Goal: Task Accomplishment & Management: Manage account settings

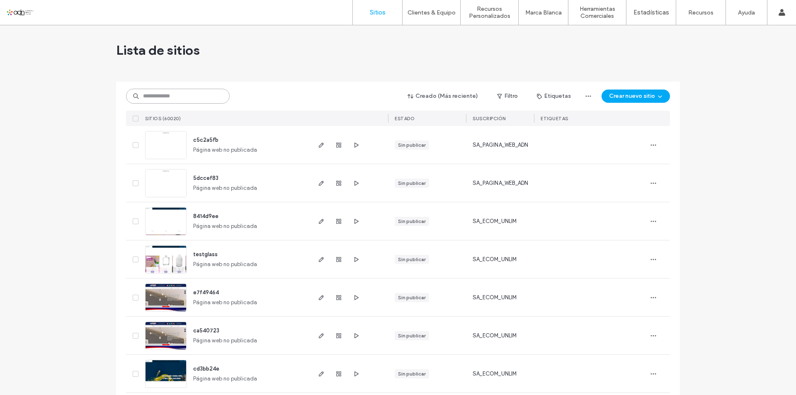
click at [167, 100] on input at bounding box center [178, 96] width 104 height 15
paste input "**********"
type input "**********"
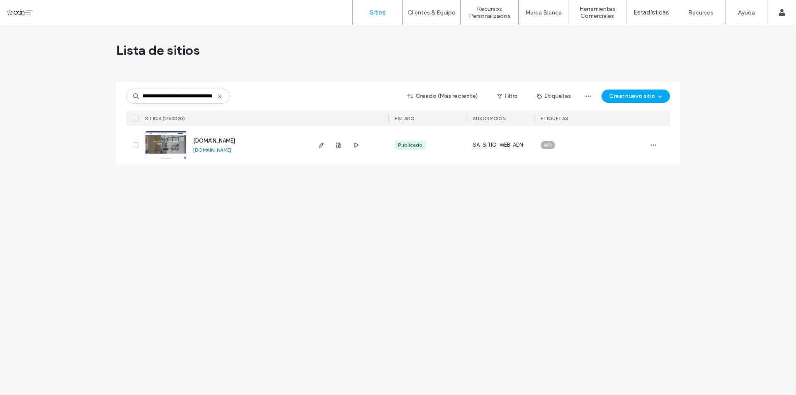
click at [174, 157] on img at bounding box center [166, 159] width 41 height 56
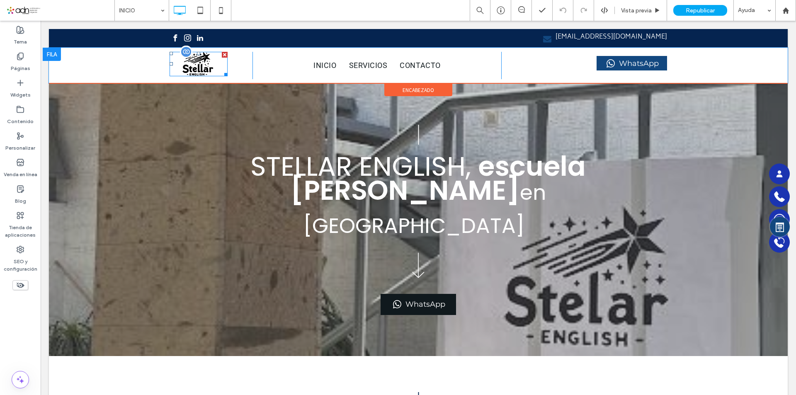
click at [188, 68] on img at bounding box center [199, 64] width 58 height 24
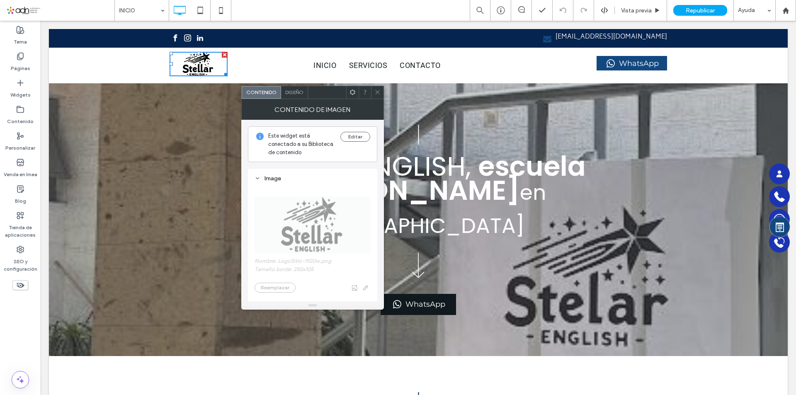
click at [375, 93] on icon at bounding box center [377, 92] width 6 height 6
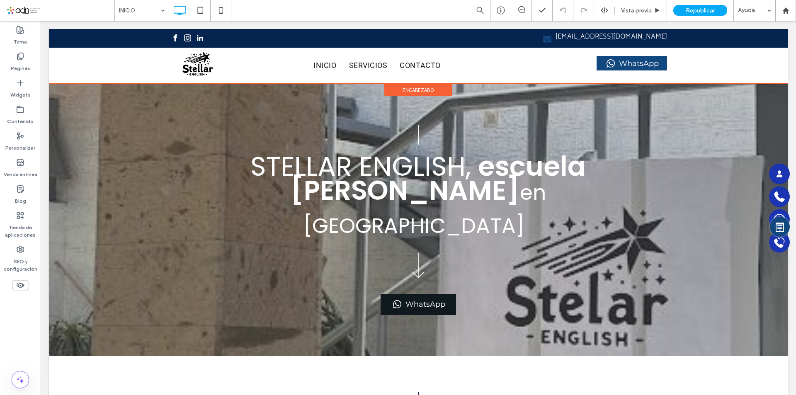
click at [406, 90] on span "encabezado" at bounding box center [419, 90] width 32 height 7
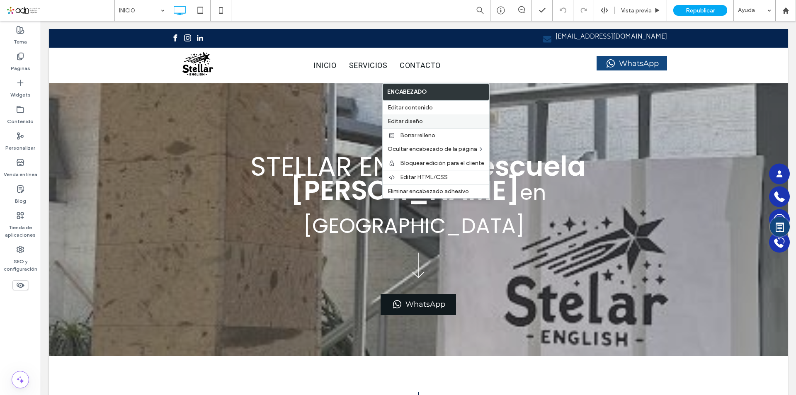
drag, startPoint x: 410, startPoint y: 121, endPoint x: 216, endPoint y: 133, distance: 194.4
click at [410, 121] on span "Editar diseño" at bounding box center [405, 121] width 35 height 7
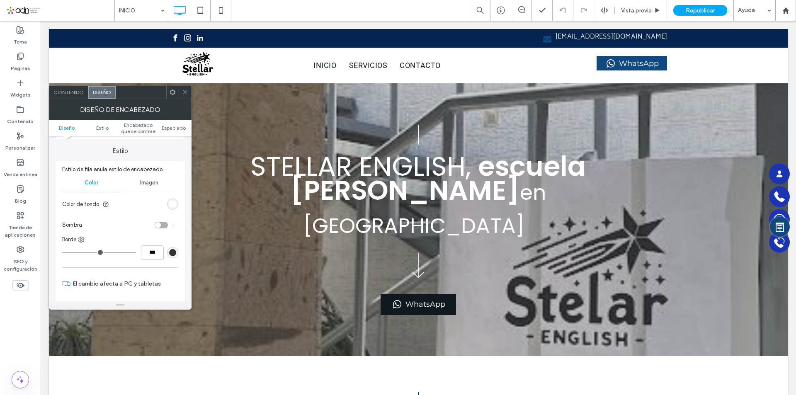
scroll to position [83, 0]
click at [170, 206] on div "rgb(255, 255, 255)" at bounding box center [172, 202] width 7 height 7
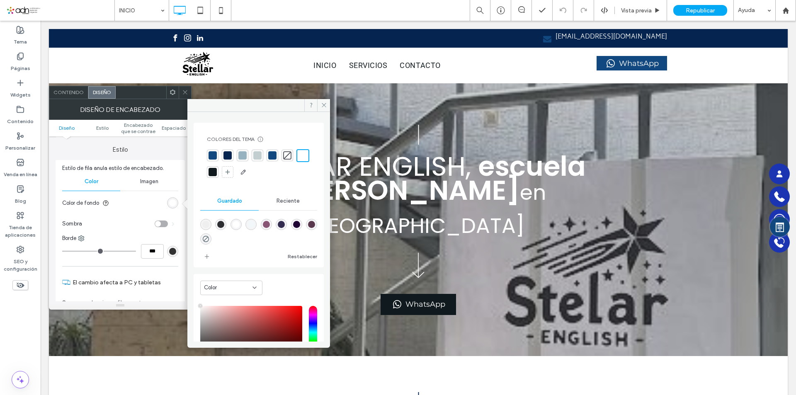
click at [215, 155] on div at bounding box center [213, 155] width 8 height 8
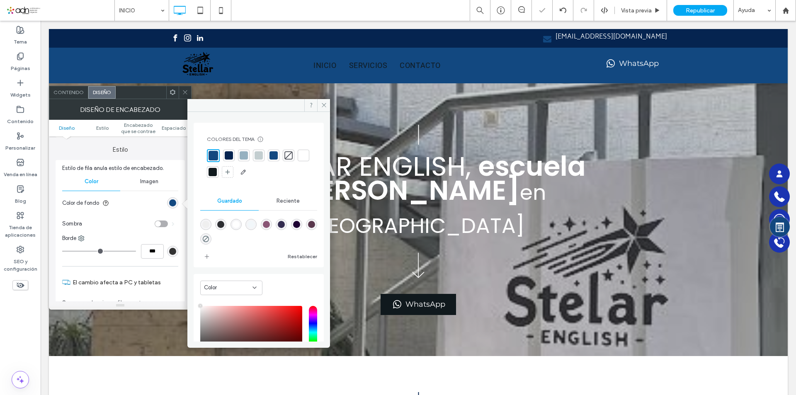
click at [226, 155] on div at bounding box center [229, 155] width 8 height 8
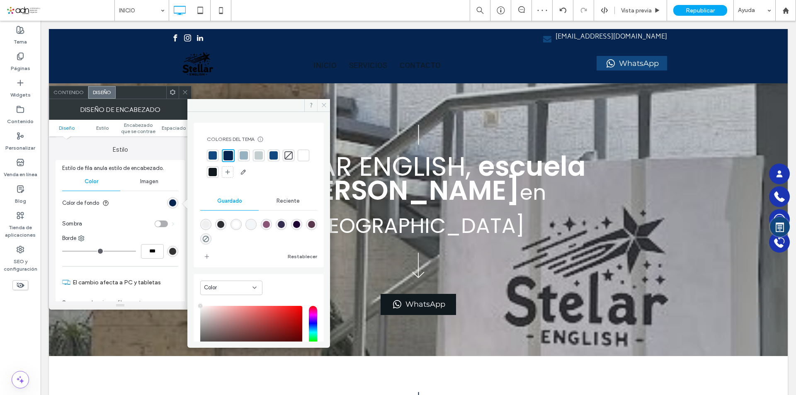
click at [323, 105] on icon at bounding box center [324, 105] width 6 height 6
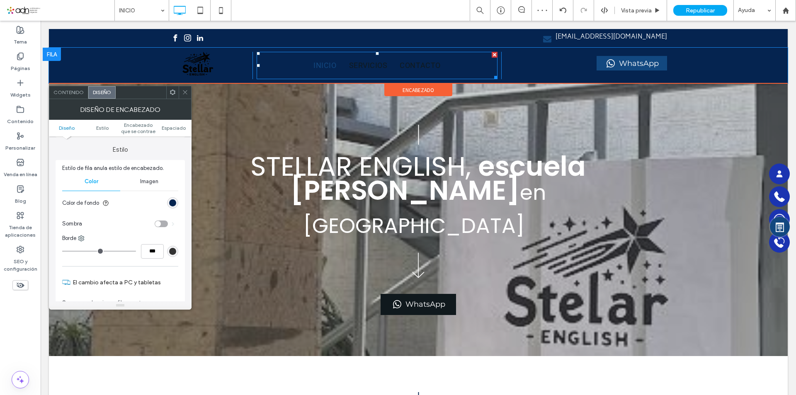
click at [334, 62] on link "INICIO" at bounding box center [324, 65] width 35 height 15
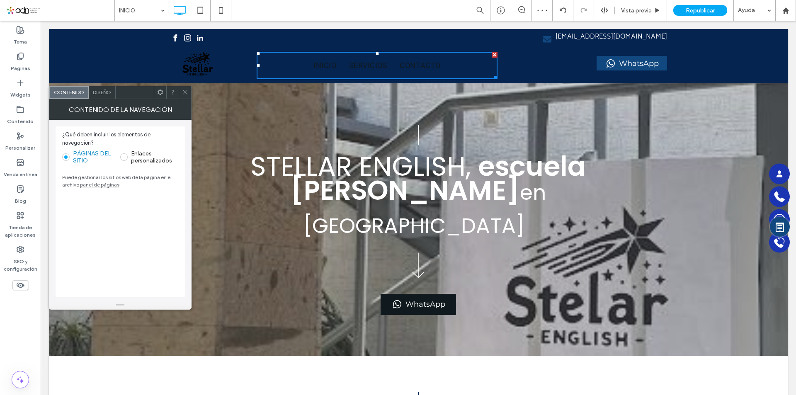
click at [102, 95] on span "Diseño" at bounding box center [102, 92] width 18 height 6
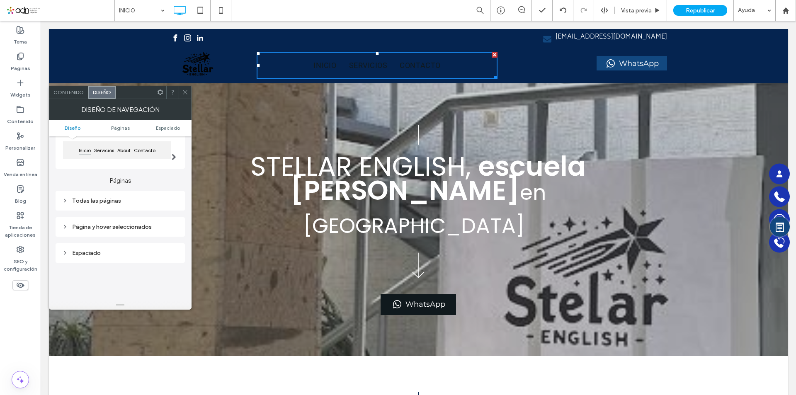
click at [113, 197] on div "Todas las páginas" at bounding box center [120, 200] width 116 height 7
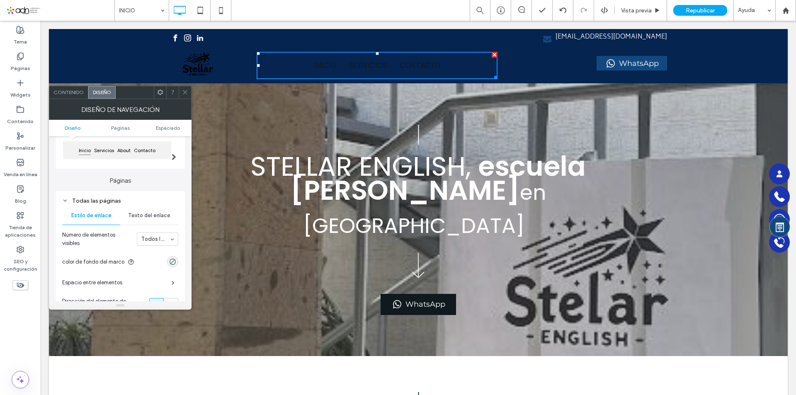
scroll to position [124, 0]
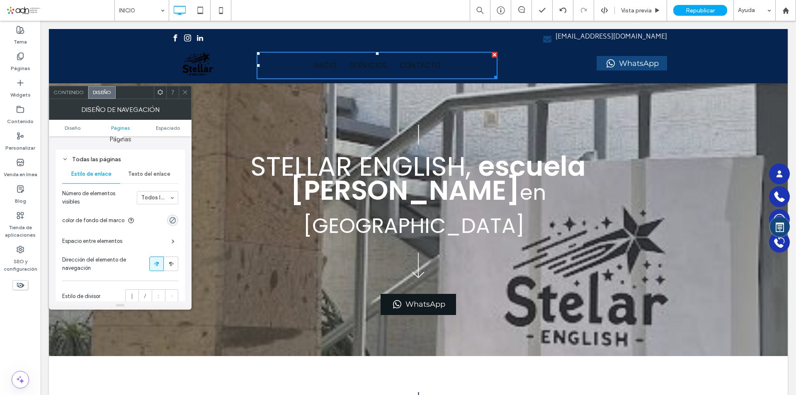
click at [91, 162] on div "Todas las páginas" at bounding box center [120, 159] width 116 height 7
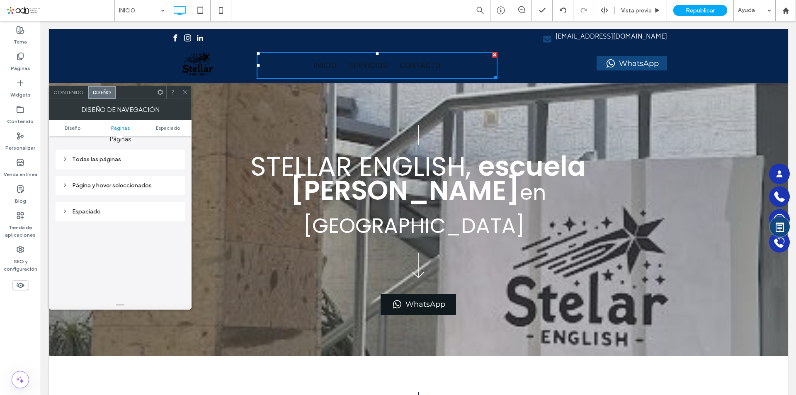
click at [126, 187] on div "Página y hover seleccionados" at bounding box center [120, 185] width 116 height 7
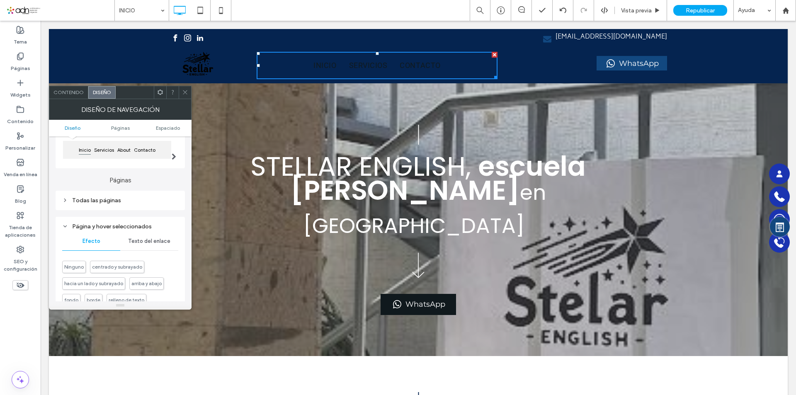
scroll to position [83, 0]
click at [158, 239] on span "Texto del enlace" at bounding box center [149, 241] width 42 height 7
click at [130, 202] on div "Todas las páginas" at bounding box center [120, 200] width 116 height 7
click at [153, 216] on span "Texto del enlace" at bounding box center [149, 215] width 42 height 7
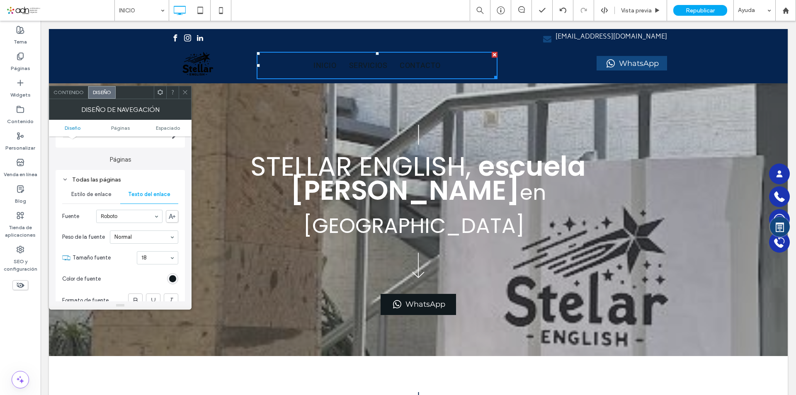
scroll to position [124, 0]
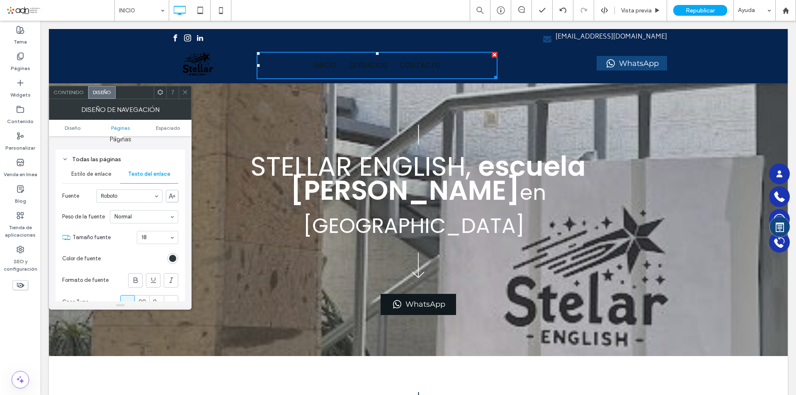
click at [172, 257] on div "rgb(16, 25, 29)" at bounding box center [172, 258] width 7 height 7
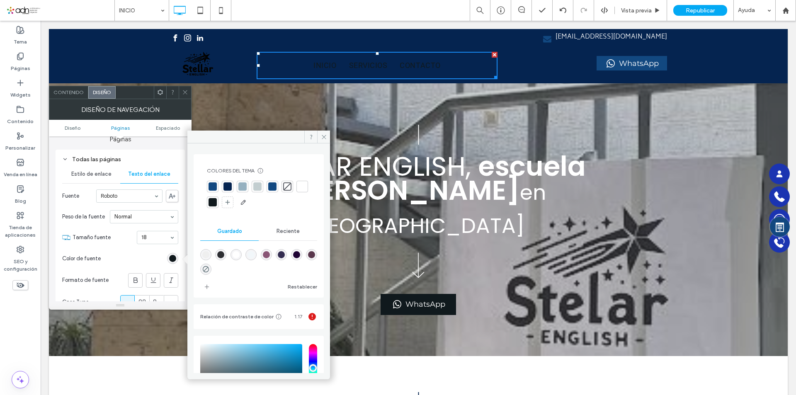
click at [297, 192] on div at bounding box center [303, 187] width 12 height 12
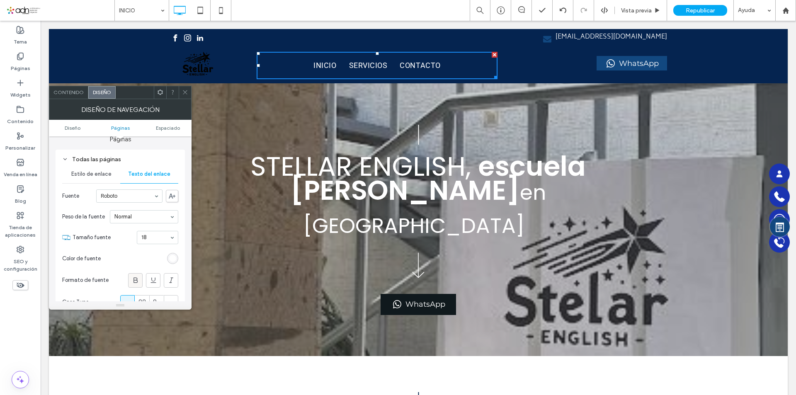
click at [135, 283] on use at bounding box center [136, 279] width 4 height 5
click at [65, 160] on use at bounding box center [65, 159] width 3 height 2
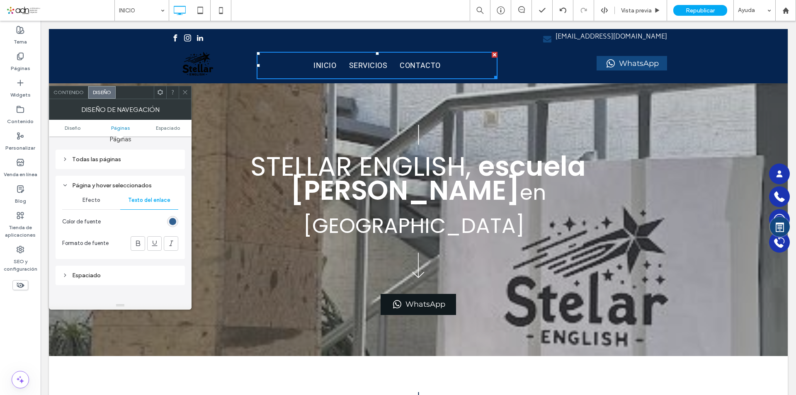
click at [172, 220] on div "rgb(18, 72, 128)" at bounding box center [172, 221] width 7 height 7
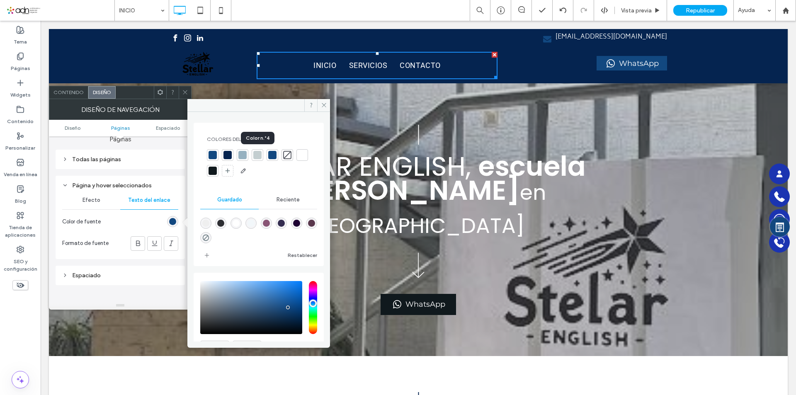
click at [257, 158] on div at bounding box center [257, 155] width 8 height 8
click at [138, 246] on use at bounding box center [138, 243] width 4 height 5
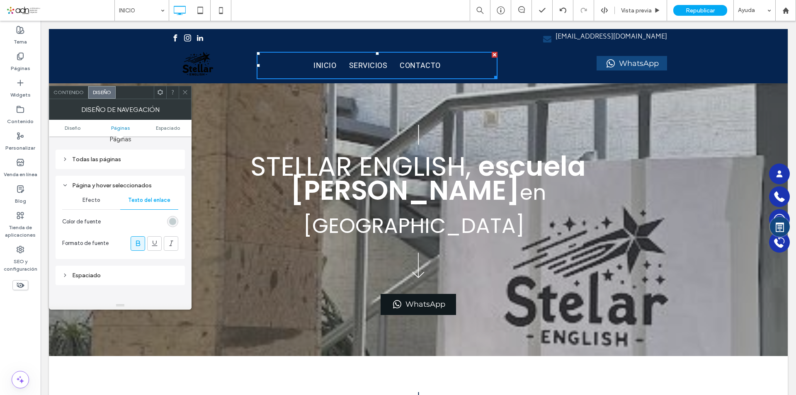
click at [139, 245] on icon at bounding box center [138, 243] width 8 height 8
click at [66, 186] on icon at bounding box center [65, 185] width 6 height 6
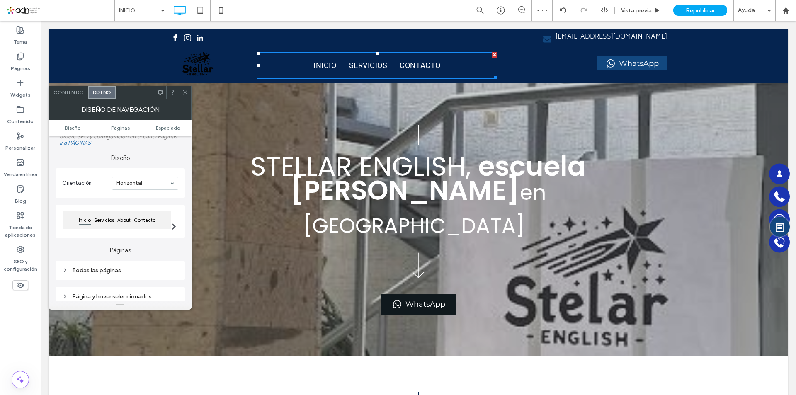
scroll to position [0, 0]
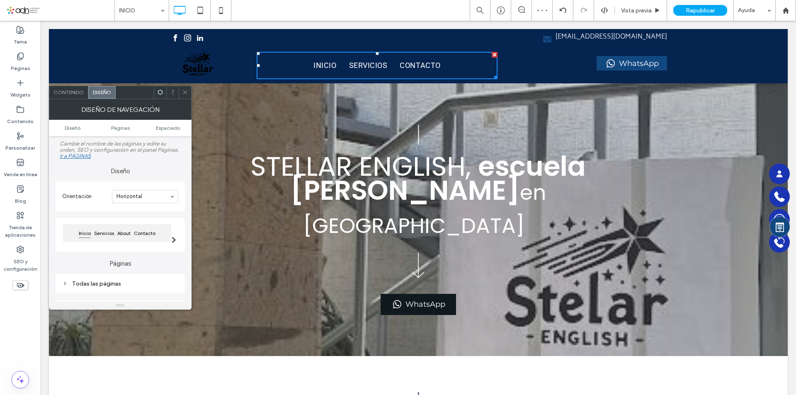
click at [185, 97] on span at bounding box center [185, 92] width 6 height 12
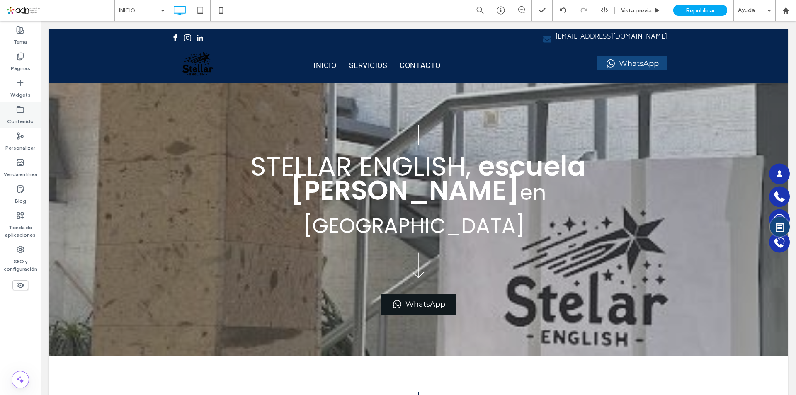
drag, startPoint x: 29, startPoint y: 115, endPoint x: 66, endPoint y: 113, distance: 36.1
click at [29, 115] on label "Contenido" at bounding box center [20, 120] width 27 height 12
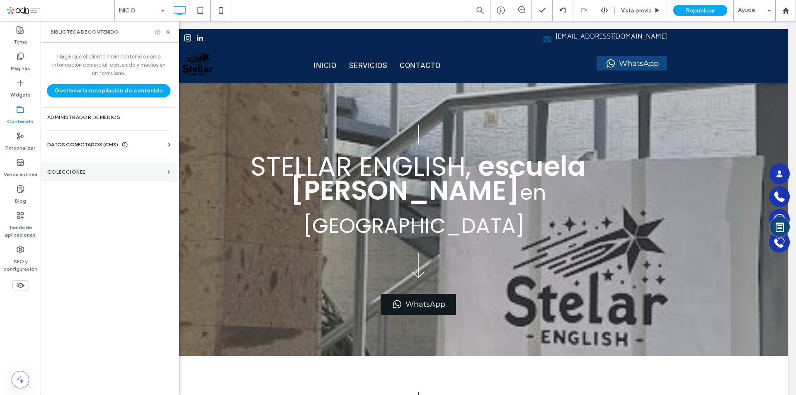
click at [122, 168] on section "COLECCIONES" at bounding box center [109, 172] width 136 height 19
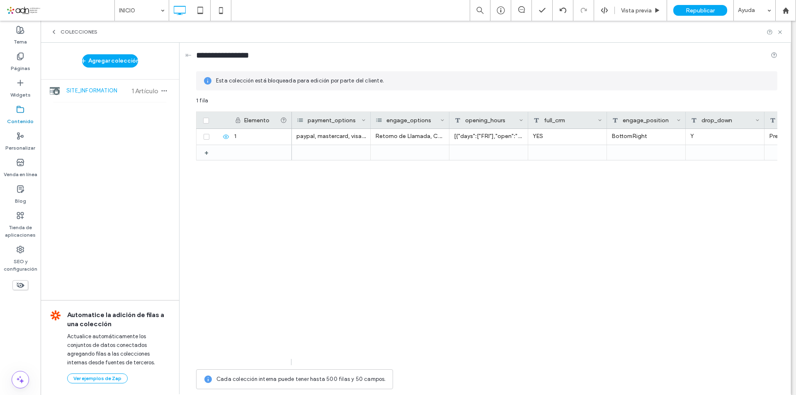
click at [53, 33] on icon at bounding box center [54, 32] width 7 height 7
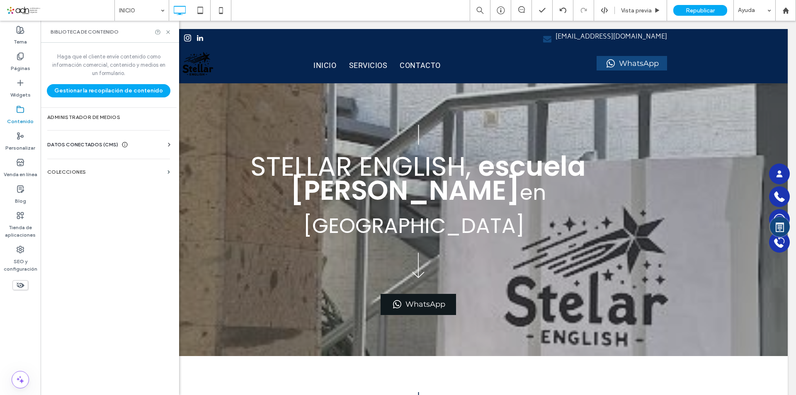
click at [91, 156] on div "Haga que el cliente envíe contenido como información comercial, contenido y med…" at bounding box center [109, 218] width 136 height 351
click at [97, 150] on div "Información del negocio Texto comercial Imágenes comerciales Buscar y reemplazar" at bounding box center [110, 152] width 126 height 7
click at [102, 142] on span "DATOS CONECTADOS (CMS)" at bounding box center [82, 145] width 71 height 8
click at [117, 166] on label "Información del negocio" at bounding box center [110, 165] width 113 height 6
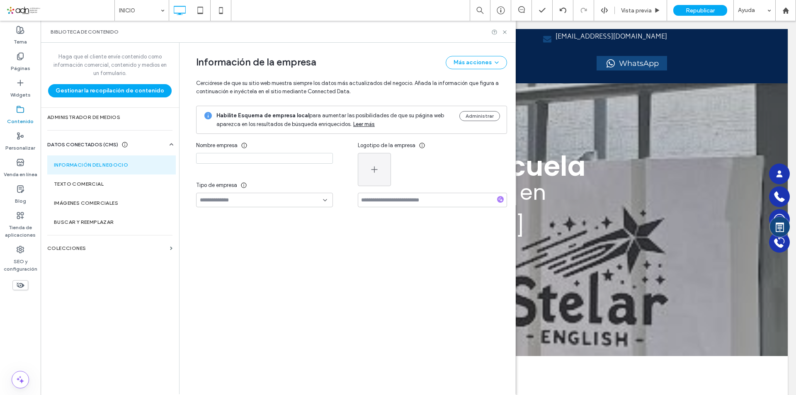
type input "**********"
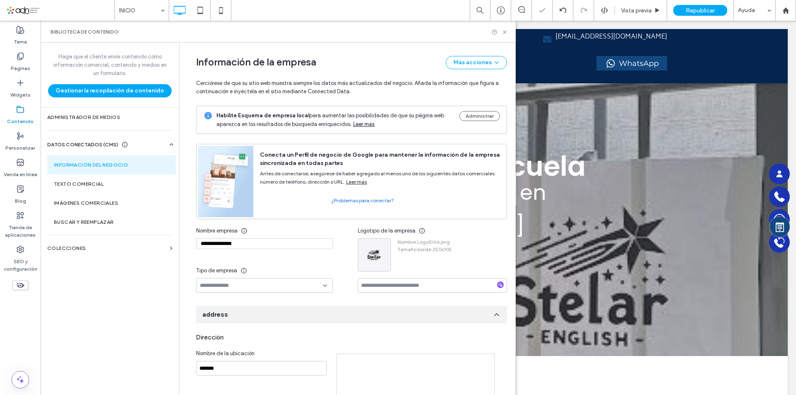
scroll to position [5, 0]
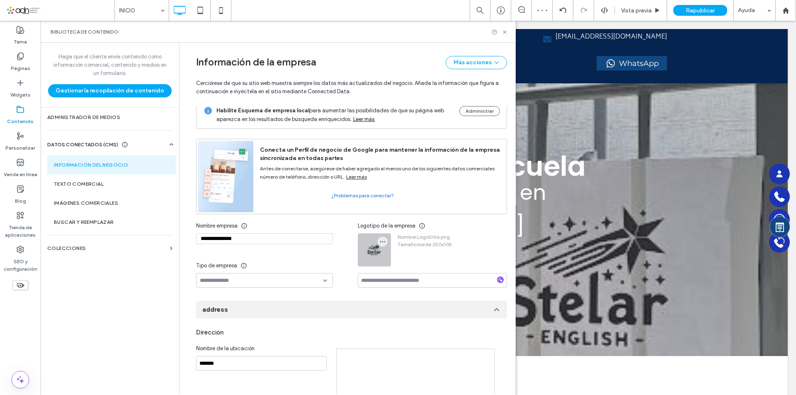
click at [370, 253] on div at bounding box center [374, 250] width 32 height 32
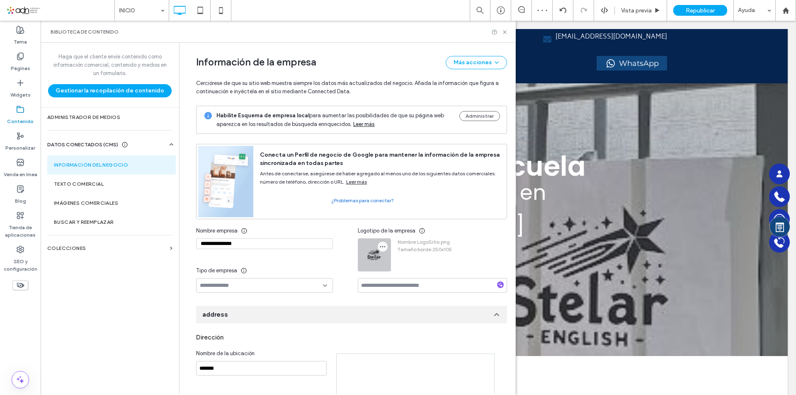
click at [380, 247] on use "button" at bounding box center [382, 246] width 5 height 1
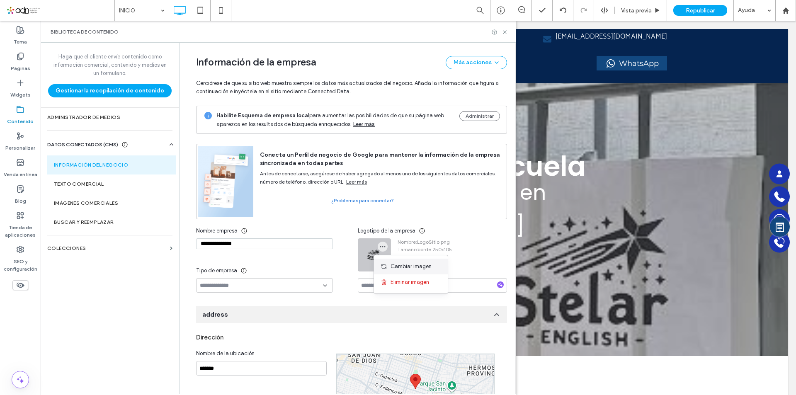
click at [395, 267] on span "Cambiar imagen" at bounding box center [411, 267] width 41 height 8
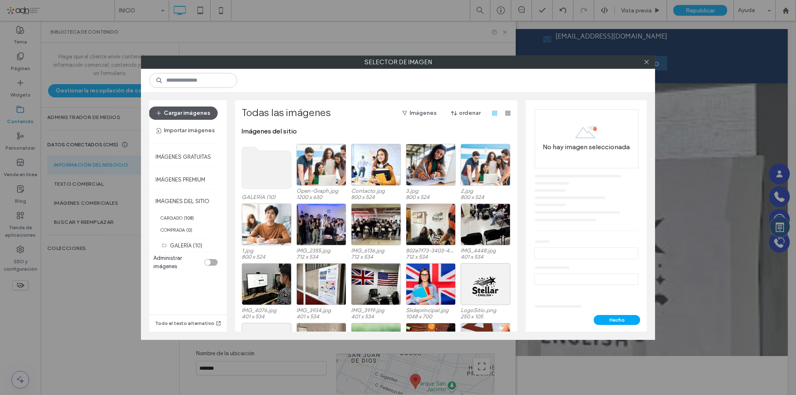
click at [200, 116] on button "Cargar imágenes" at bounding box center [183, 113] width 69 height 13
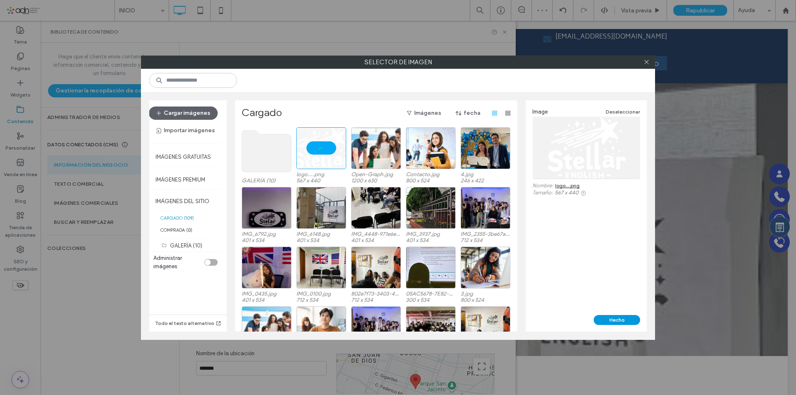
click at [601, 324] on button "Hecho" at bounding box center [617, 320] width 46 height 10
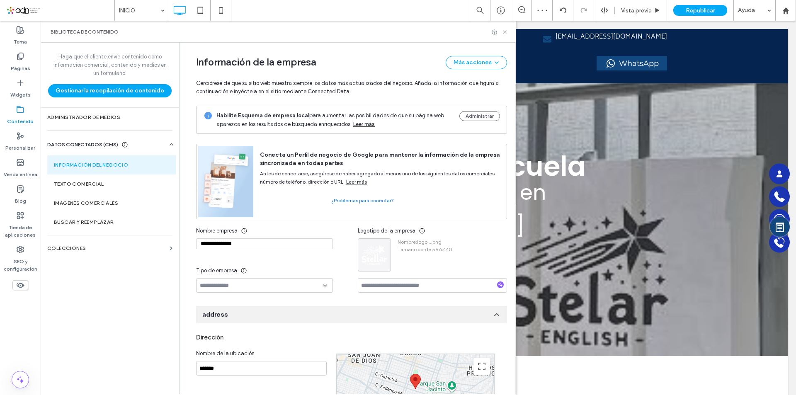
click at [505, 33] on icon at bounding box center [505, 32] width 6 height 6
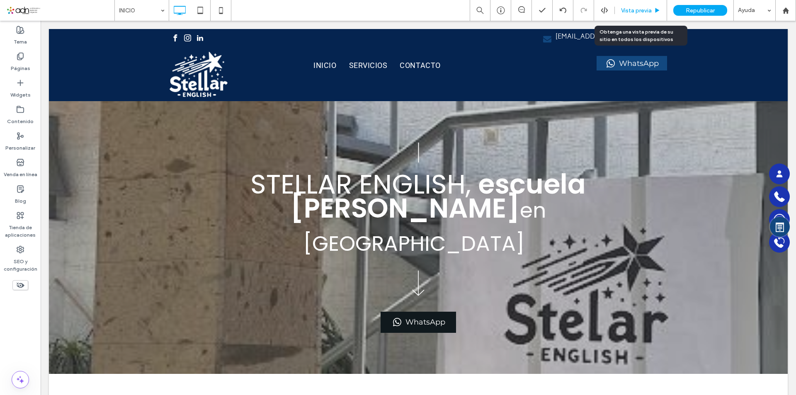
click at [630, 8] on span "Vista previa" at bounding box center [636, 10] width 31 height 7
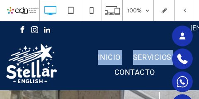
drag, startPoint x: 85, startPoint y: 86, endPoint x: 103, endPoint y: 83, distance: 18.9
click at [103, 83] on div "Click To Paste INICIO SERVICIOS CONTACTO Click To Paste WhatsApp Click To Paste" at bounding box center [159, 64] width 319 height 51
click at [91, 85] on nav "INICIO SERVICIOS CONTACTO" at bounding box center [134, 65] width 146 height 42
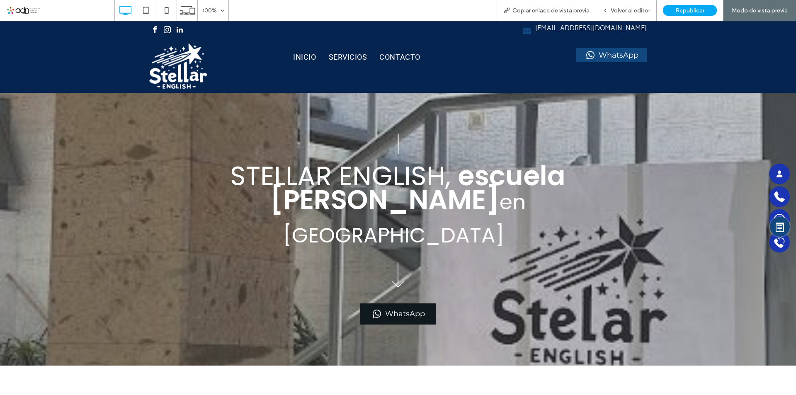
click at [508, 79] on div "WhatsApp Click To Paste" at bounding box center [564, 66] width 166 height 45
click at [621, 5] on div "Volver al editor" at bounding box center [626, 10] width 61 height 21
click at [611, 7] on div "Volver al editor" at bounding box center [626, 10] width 60 height 7
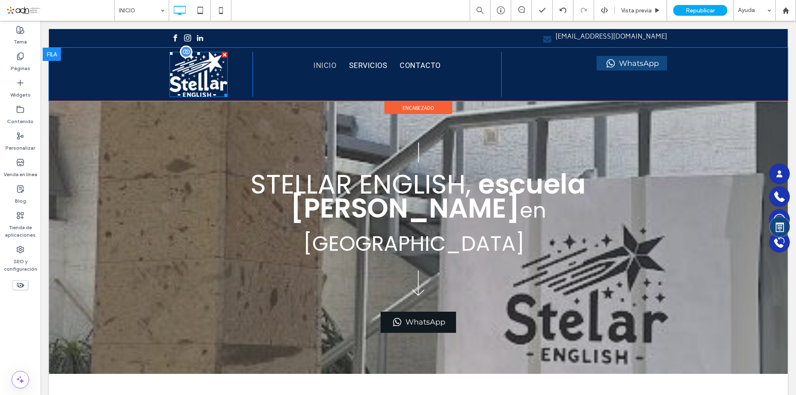
drag, startPoint x: 204, startPoint y: 86, endPoint x: 218, endPoint y: 94, distance: 16.2
click at [204, 85] on img at bounding box center [199, 74] width 58 height 45
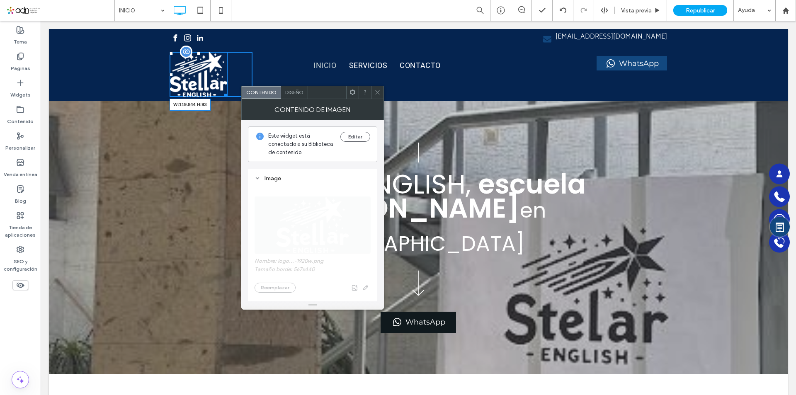
drag, startPoint x: 221, startPoint y: 95, endPoint x: 217, endPoint y: 88, distance: 7.6
click at [217, 88] on div "W:119.844 H:93 Click To Paste" at bounding box center [211, 74] width 83 height 45
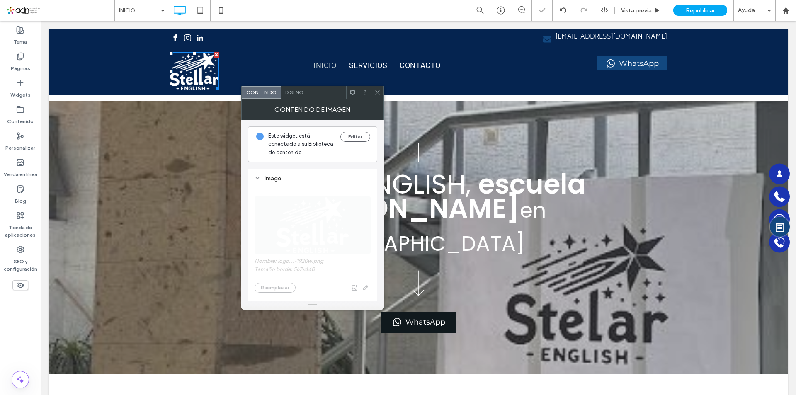
click at [378, 96] on span at bounding box center [377, 92] width 6 height 12
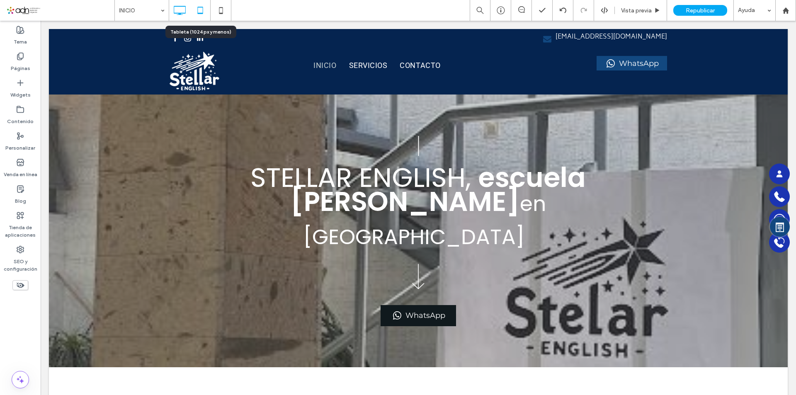
click at [195, 12] on icon at bounding box center [200, 10] width 17 height 17
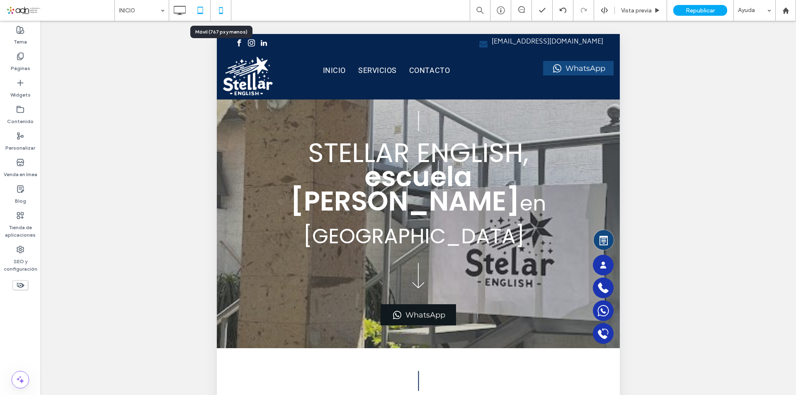
click at [222, 9] on icon at bounding box center [221, 10] width 17 height 17
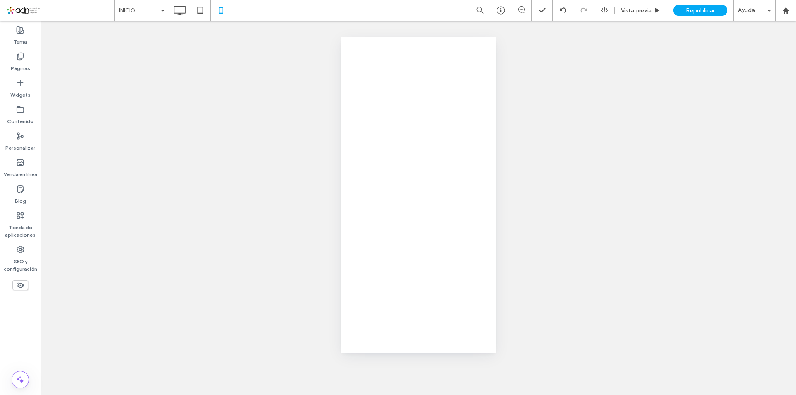
click at [203, 7] on div at bounding box center [398, 197] width 796 height 395
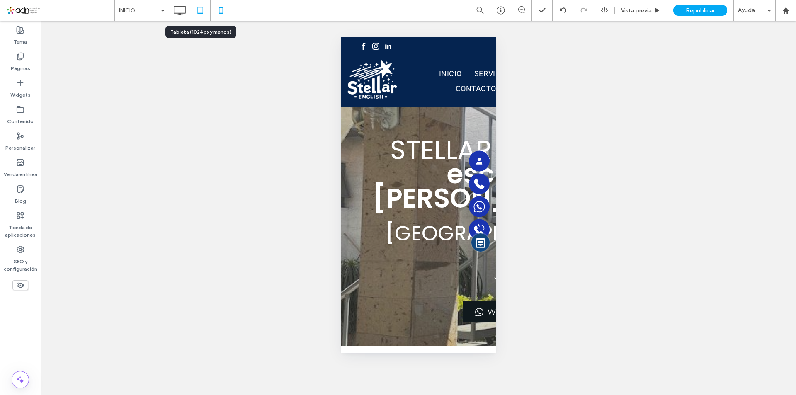
click at [201, 10] on icon at bounding box center [200, 10] width 17 height 17
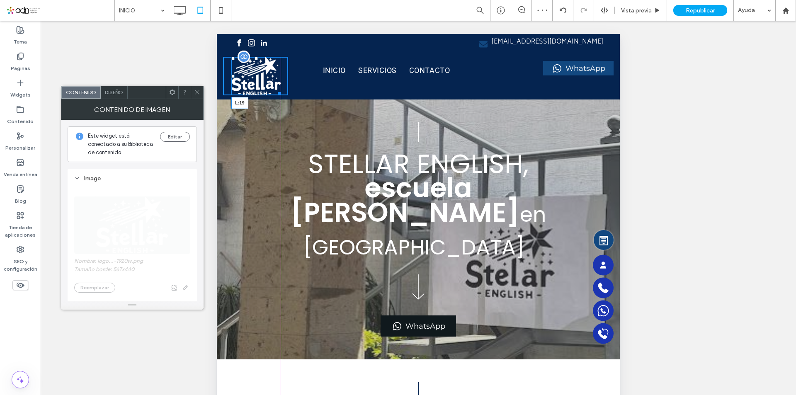
drag, startPoint x: 227, startPoint y: 78, endPoint x: 442, endPoint y: 116, distance: 217.8
click at [230, 79] on div "L:19 Click To Paste" at bounding box center [255, 76] width 65 height 39
click at [196, 91] on icon at bounding box center [197, 92] width 6 height 6
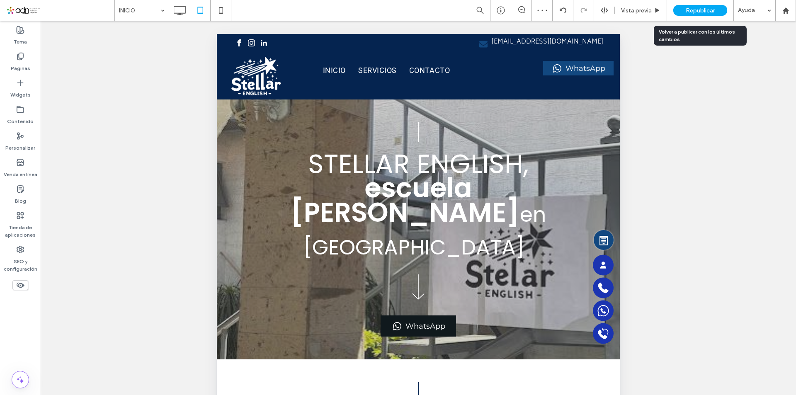
click at [692, 10] on span "Republicar" at bounding box center [700, 10] width 29 height 7
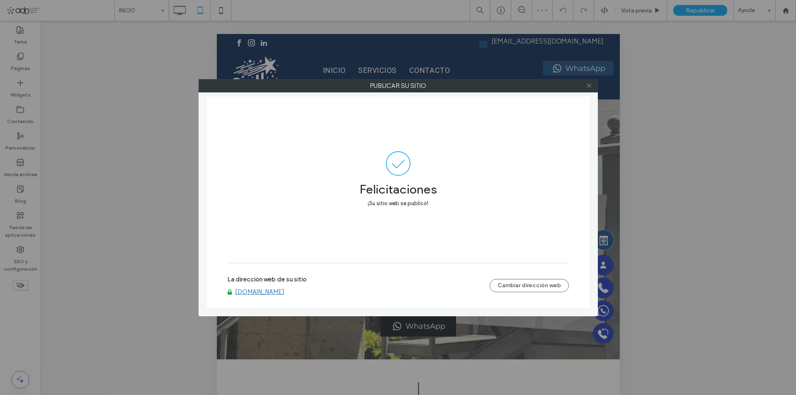
click at [588, 88] on icon at bounding box center [589, 86] width 6 height 6
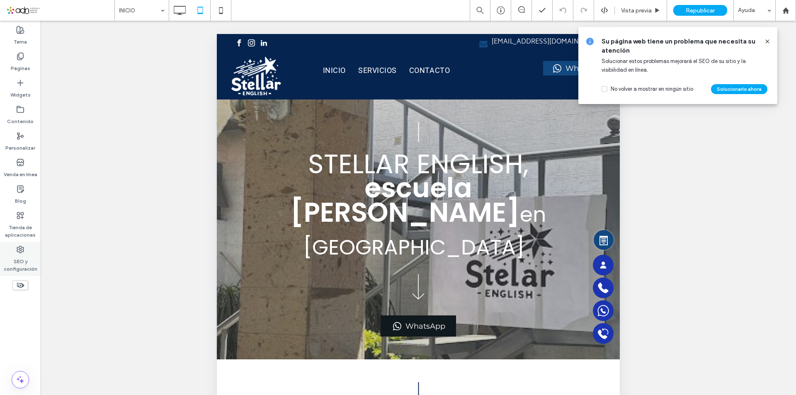
click at [21, 259] on label "SEO y configuración" at bounding box center [20, 263] width 41 height 19
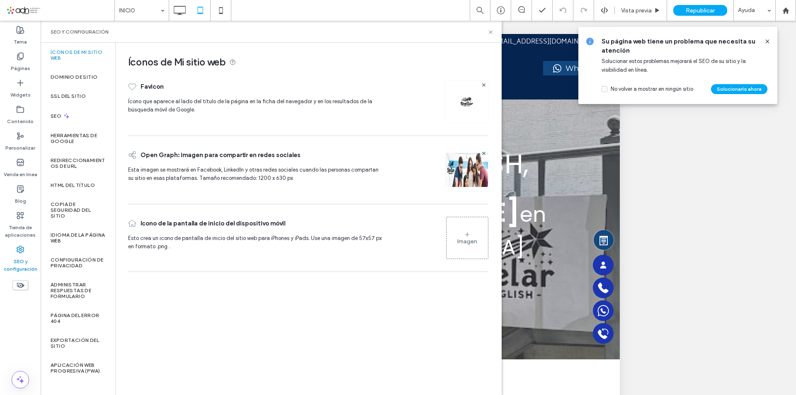
click at [467, 104] on img at bounding box center [466, 101] width 13 height 13
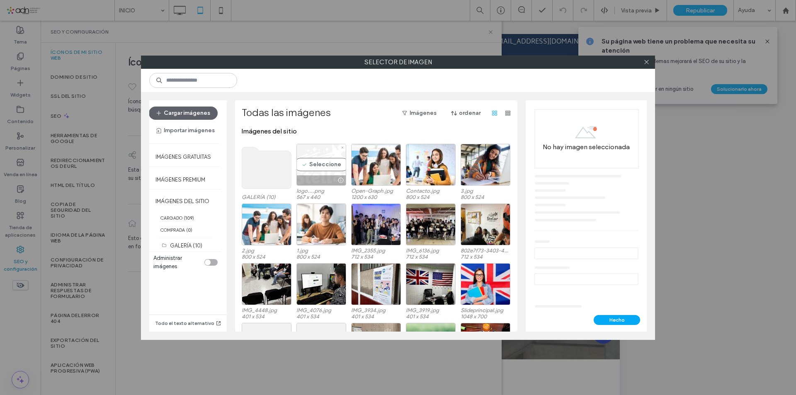
click at [320, 172] on div "Seleccione" at bounding box center [322, 165] width 50 height 42
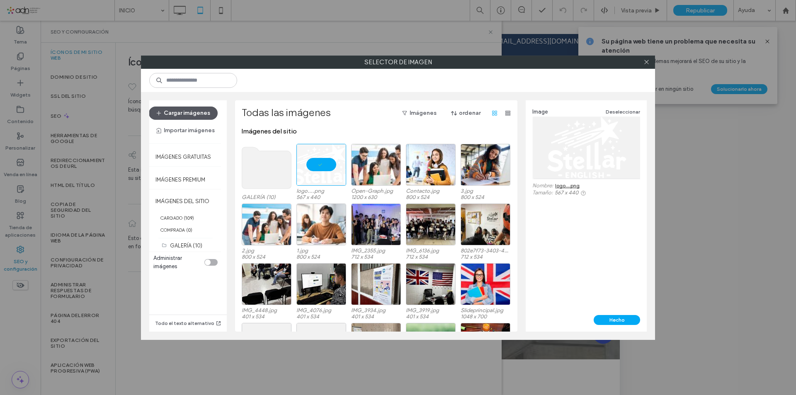
click at [199, 117] on button "Cargar imágenes" at bounding box center [183, 113] width 69 height 13
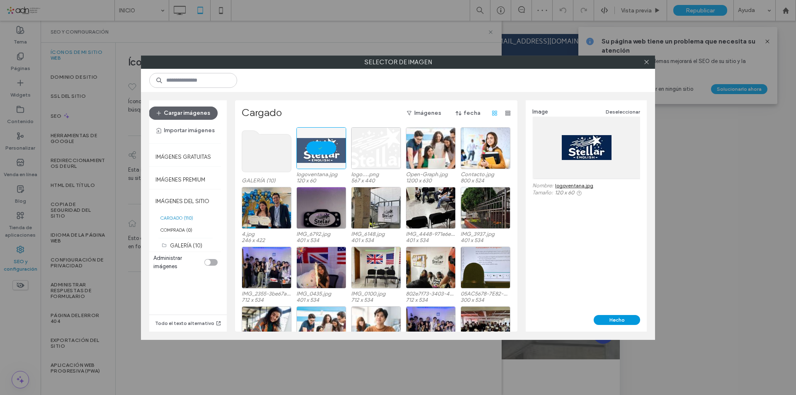
click at [614, 323] on button "Hecho" at bounding box center [617, 320] width 46 height 10
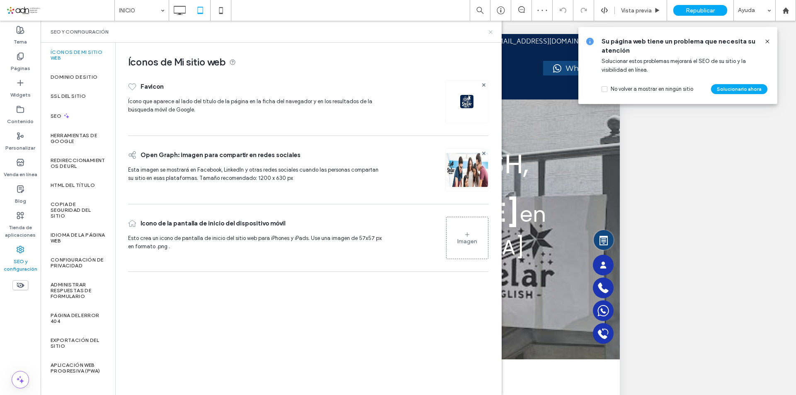
click at [490, 31] on use at bounding box center [490, 31] width 3 height 3
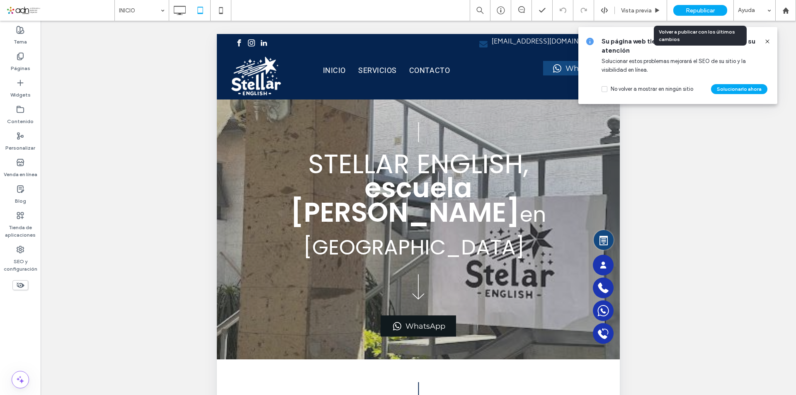
click at [706, 11] on span "Republicar" at bounding box center [700, 10] width 29 height 7
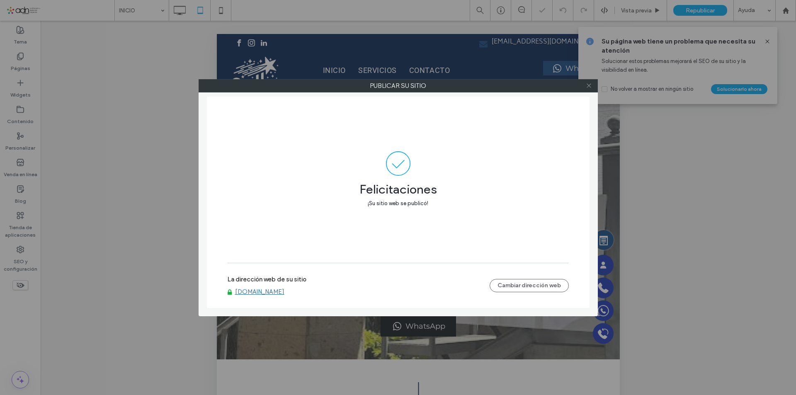
click at [590, 86] on use at bounding box center [589, 86] width 4 height 4
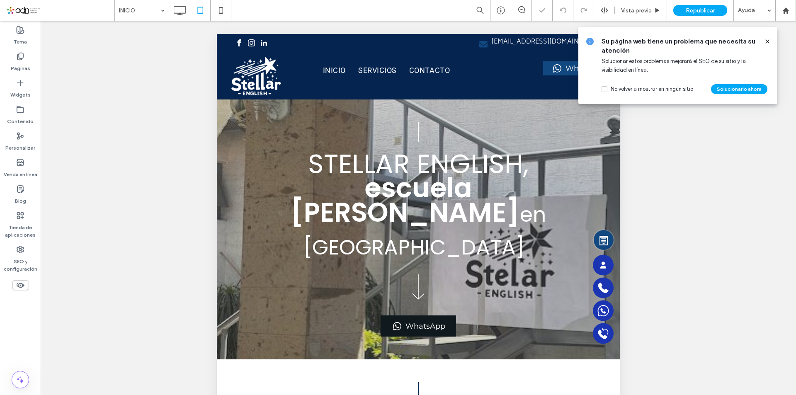
click at [769, 42] on icon at bounding box center [767, 41] width 7 height 7
click at [767, 43] on icon at bounding box center [767, 41] width 7 height 7
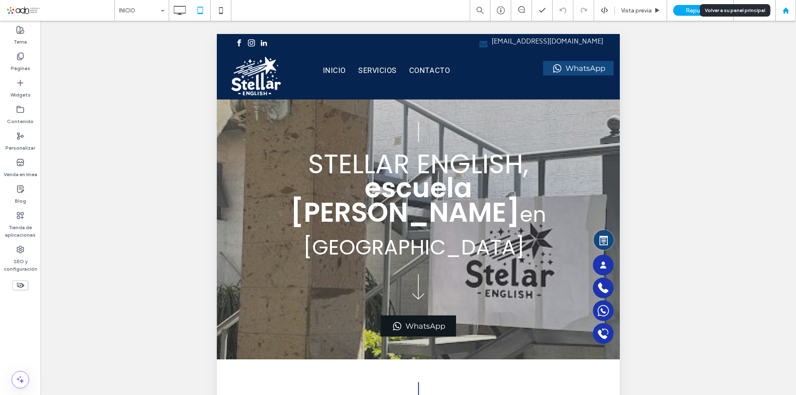
click at [705, 11] on div "Volver a su panel principal" at bounding box center [735, 10] width 71 height 12
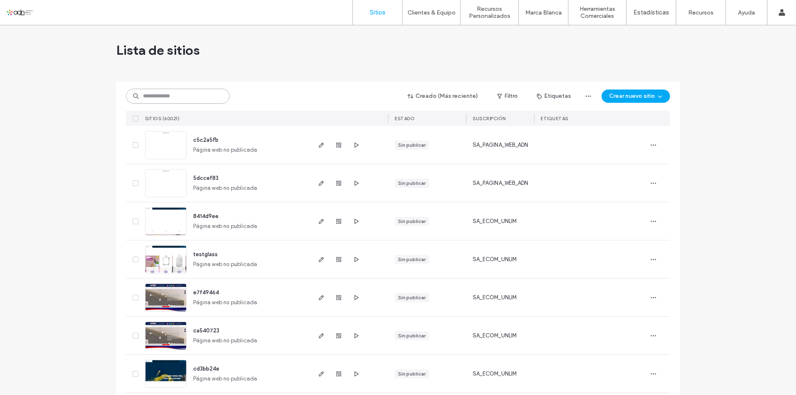
click at [159, 91] on input at bounding box center [178, 96] width 104 height 15
paste input "**********"
type input "**********"
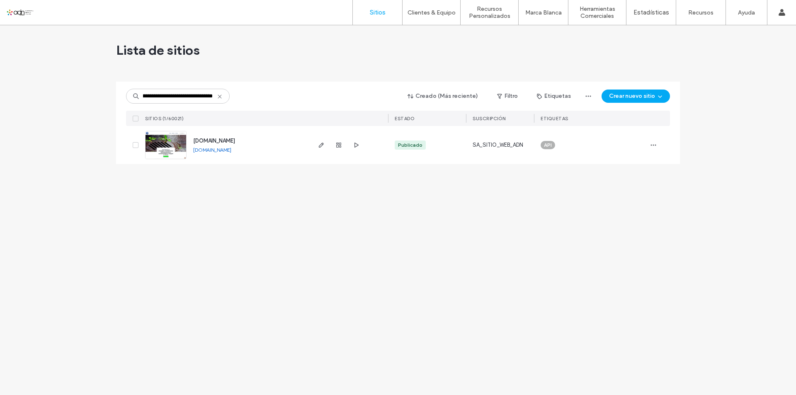
click at [173, 143] on img at bounding box center [166, 159] width 41 height 56
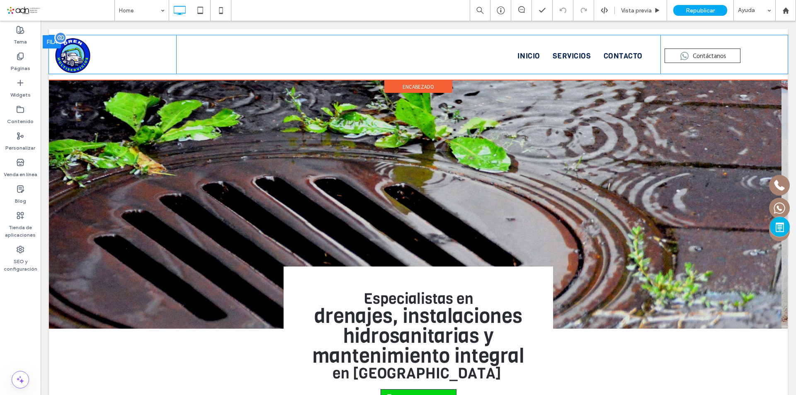
click at [67, 53] on img at bounding box center [72, 56] width 35 height 36
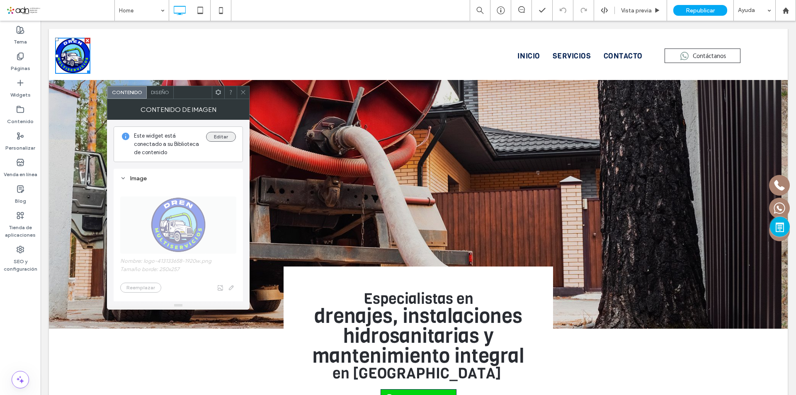
click at [220, 137] on button "Editar" at bounding box center [221, 137] width 30 height 10
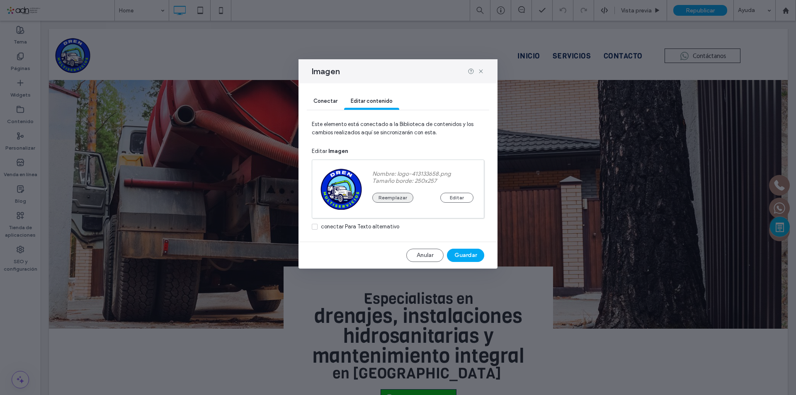
click at [400, 200] on button "Reemplazar" at bounding box center [392, 198] width 41 height 10
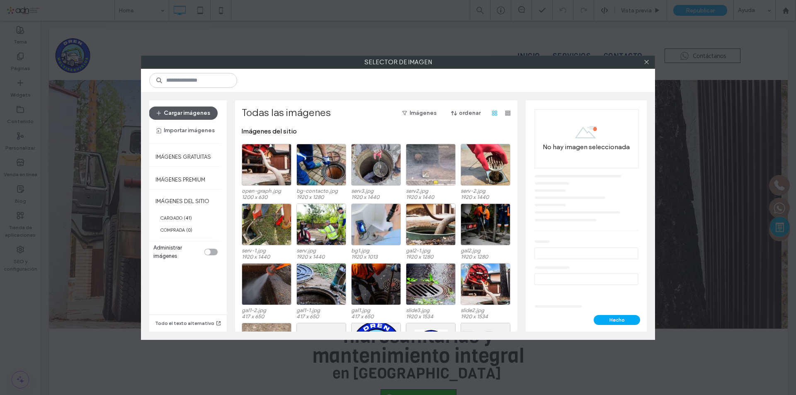
click at [192, 114] on button "Cargar imágenes" at bounding box center [183, 113] width 69 height 13
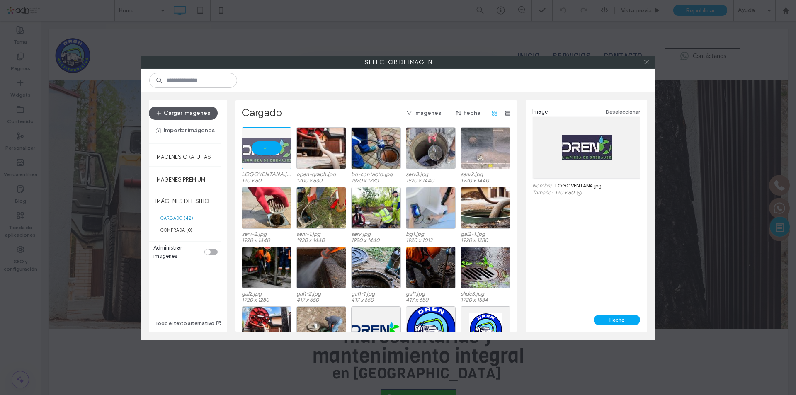
click at [197, 115] on button "Cargar imágenes" at bounding box center [183, 113] width 69 height 13
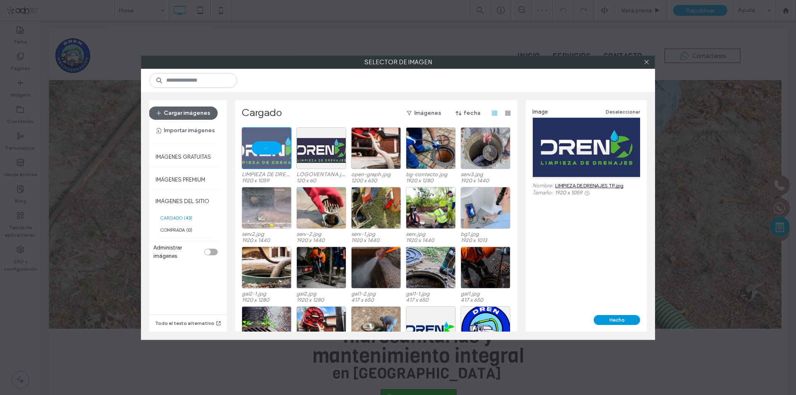
click at [614, 321] on button "Hecho" at bounding box center [617, 320] width 46 height 10
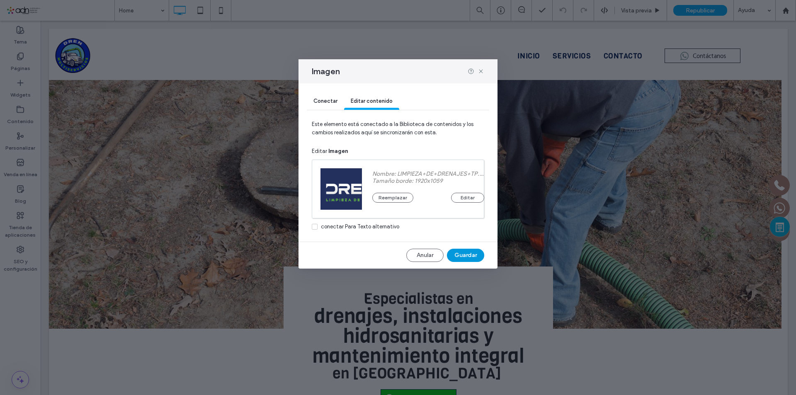
click at [465, 255] on button "Guardar" at bounding box center [465, 255] width 37 height 13
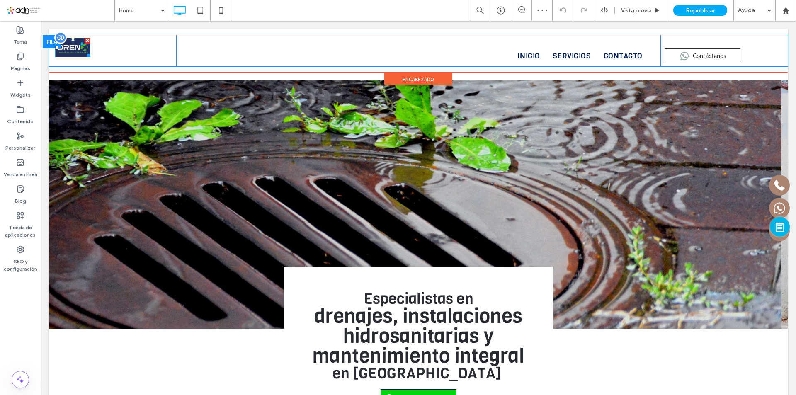
click at [85, 54] on div at bounding box center [87, 54] width 6 height 6
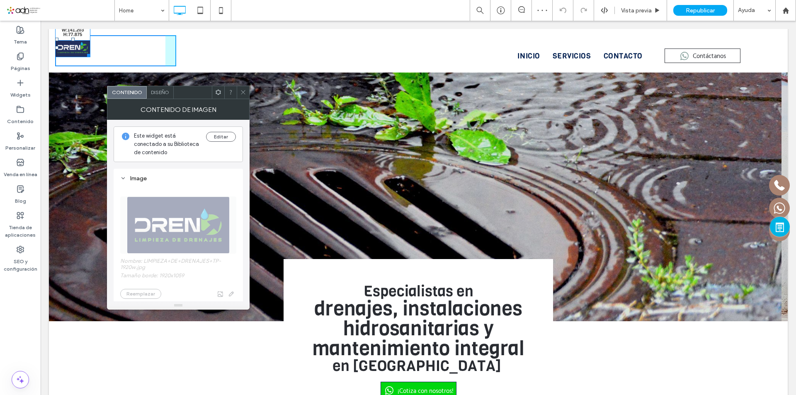
drag, startPoint x: 88, startPoint y: 55, endPoint x: 118, endPoint y: 68, distance: 32.9
click at [118, 66] on div "W:141.203 H:77.875 Click To Paste" at bounding box center [115, 50] width 121 height 31
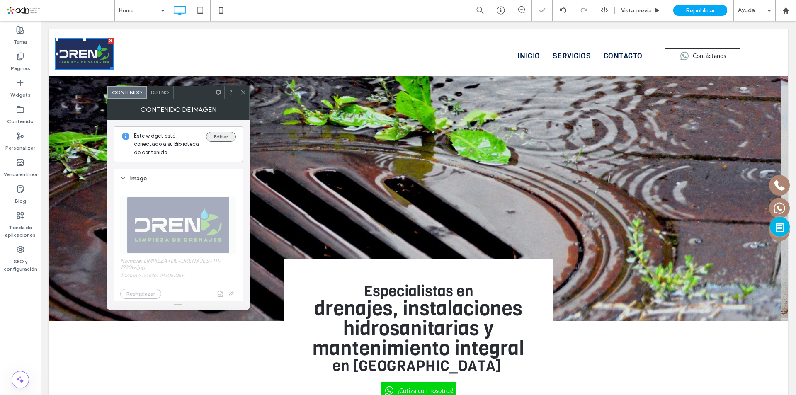
click at [217, 141] on button "Editar" at bounding box center [221, 137] width 30 height 10
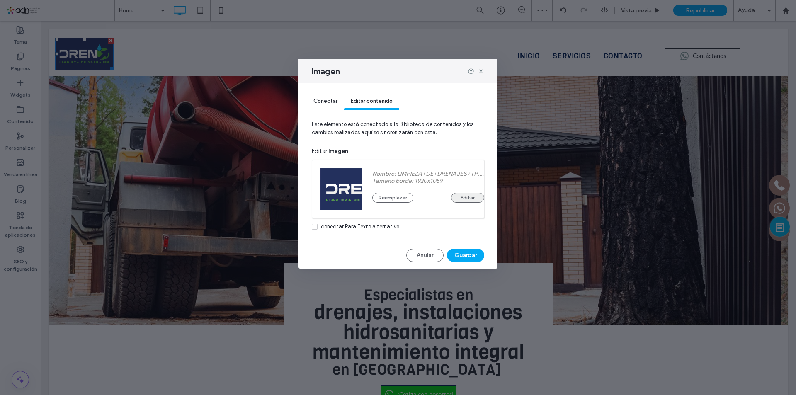
click at [464, 196] on button "Editar" at bounding box center [467, 198] width 33 height 10
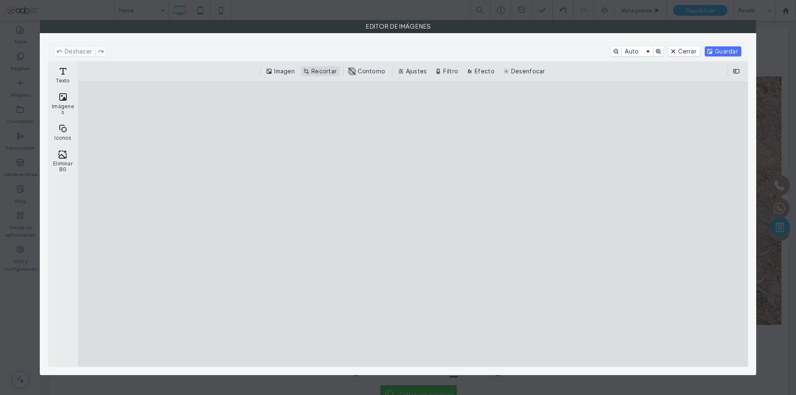
click at [319, 73] on button "Recortar" at bounding box center [321, 71] width 39 height 10
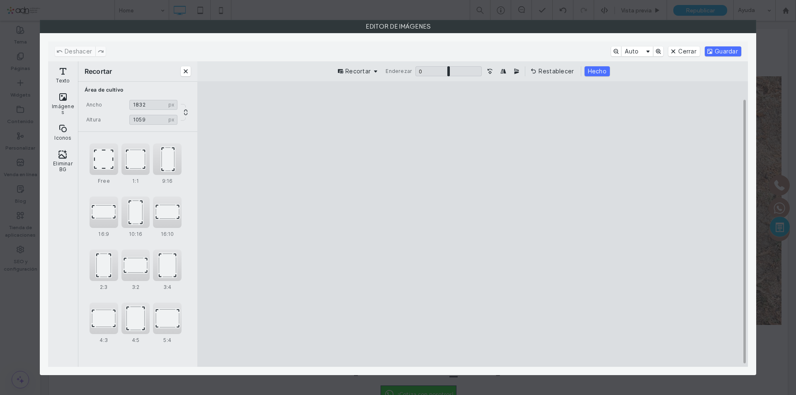
drag, startPoint x: 265, startPoint y: 226, endPoint x: 286, endPoint y: 225, distance: 20.4
click at [473, 224] on cesdk-canvas "Lienzo del editor" at bounding box center [473, 224] width 0 height 0
type input "****"
drag, startPoint x: 672, startPoint y: 226, endPoint x: 652, endPoint y: 229, distance: 20.3
click at [473, 224] on cesdk-canvas "Lienzo del editor" at bounding box center [473, 224] width 0 height 0
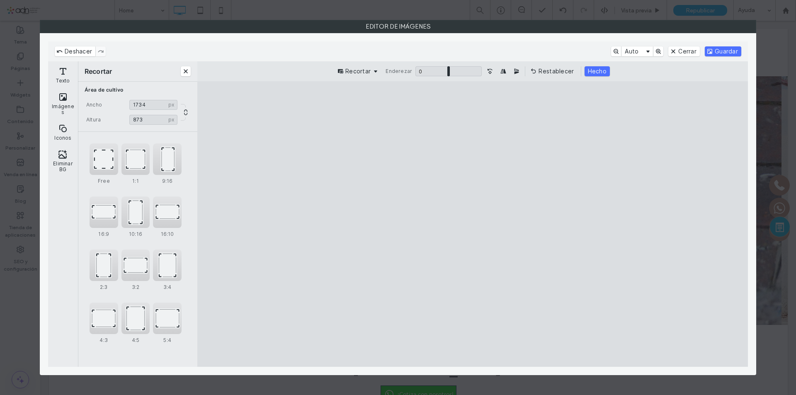
drag, startPoint x: 471, startPoint y: 110, endPoint x: 480, endPoint y: 150, distance: 40.8
click at [473, 224] on cesdk-canvas "Lienzo del editor" at bounding box center [473, 224] width 0 height 0
type input "***"
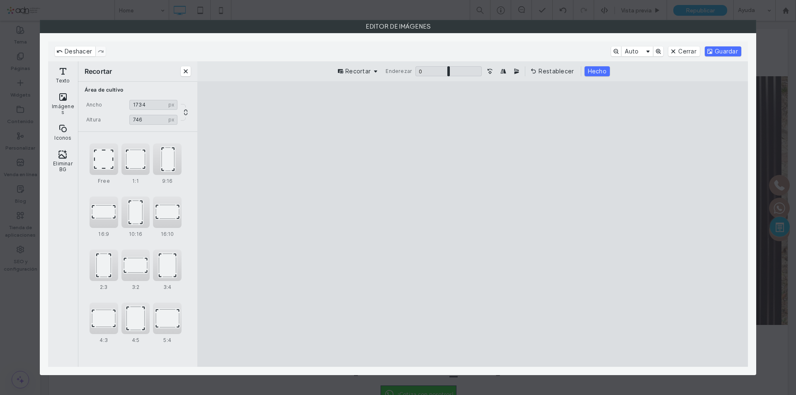
drag, startPoint x: 474, startPoint y: 354, endPoint x: 469, endPoint y: 321, distance: 33.9
click at [473, 224] on cesdk-canvas "Lienzo del editor" at bounding box center [473, 224] width 0 height 0
click at [589, 70] on button "Hecho" at bounding box center [597, 71] width 25 height 10
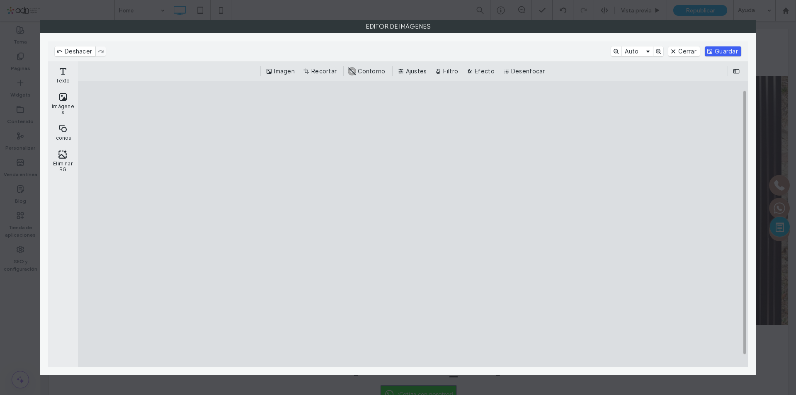
click at [724, 49] on button "Guardar" at bounding box center [723, 51] width 36 height 10
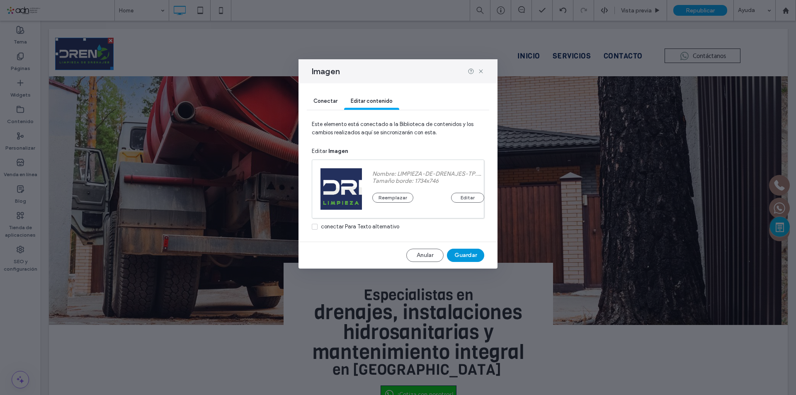
click at [471, 256] on button "Guardar" at bounding box center [465, 255] width 37 height 13
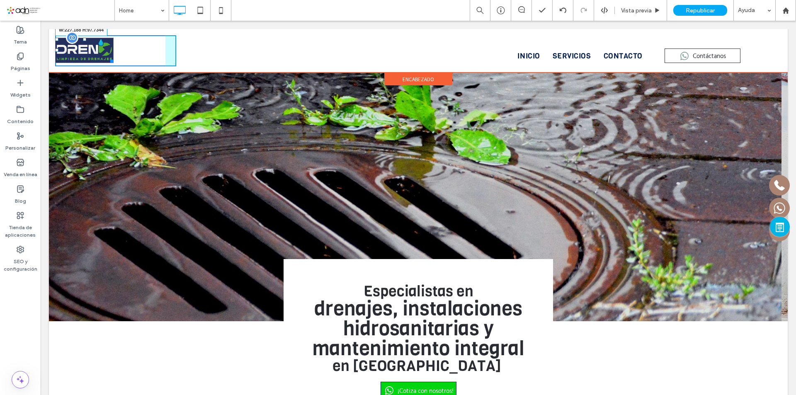
drag, startPoint x: 110, startPoint y: 59, endPoint x: 123, endPoint y: 75, distance: 19.8
click at [114, 63] on div "W:227.188 H:97.7344" at bounding box center [84, 50] width 58 height 25
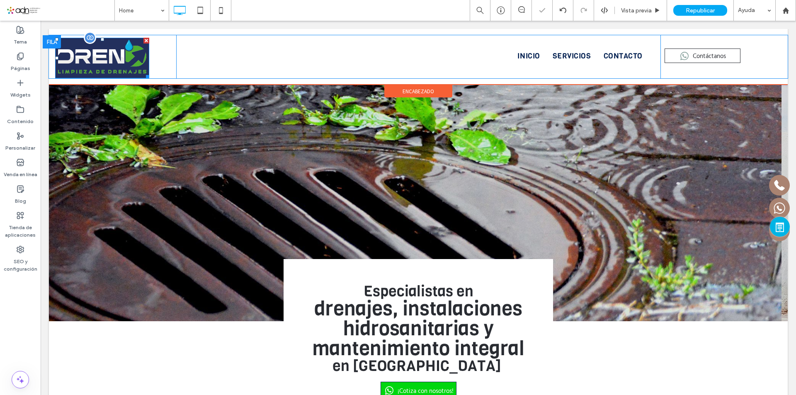
click at [73, 59] on img at bounding box center [102, 58] width 94 height 41
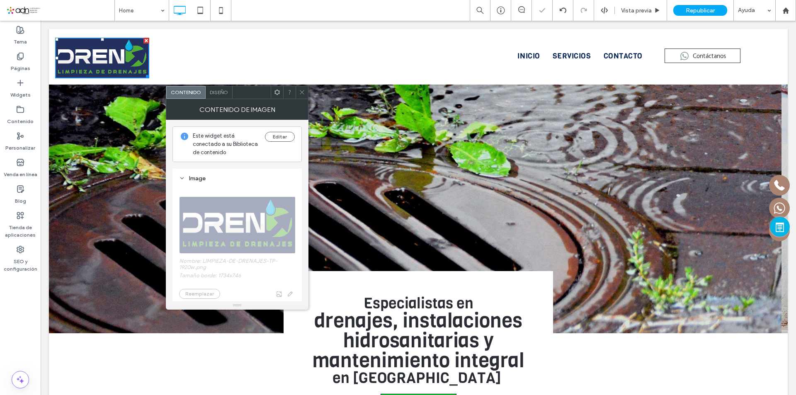
click at [278, 92] on icon at bounding box center [277, 92] width 6 height 6
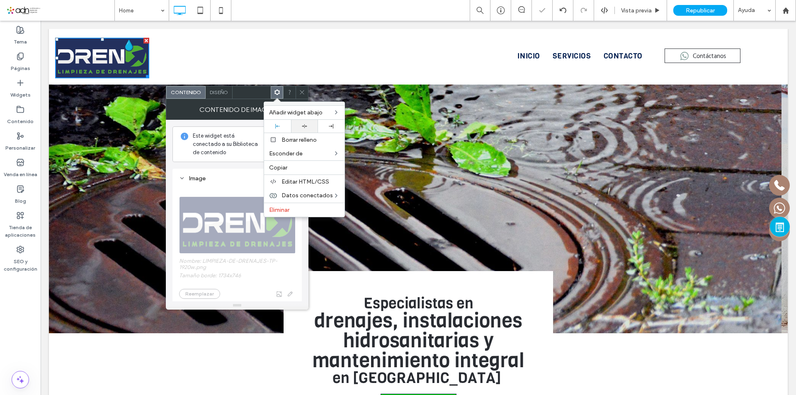
click at [302, 126] on use at bounding box center [304, 126] width 5 height 4
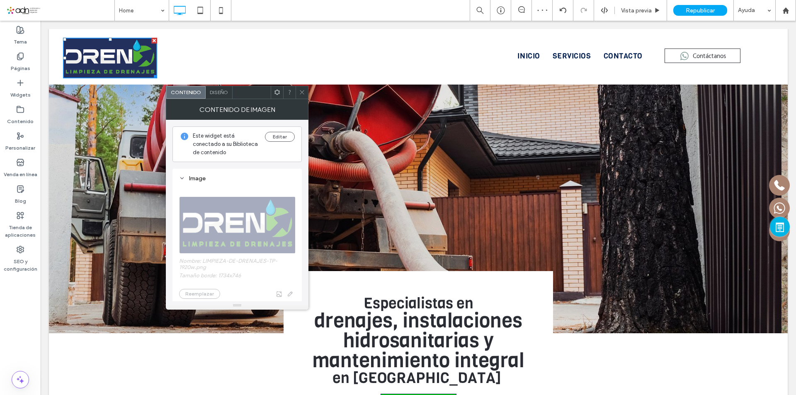
click at [300, 94] on use at bounding box center [302, 92] width 4 height 4
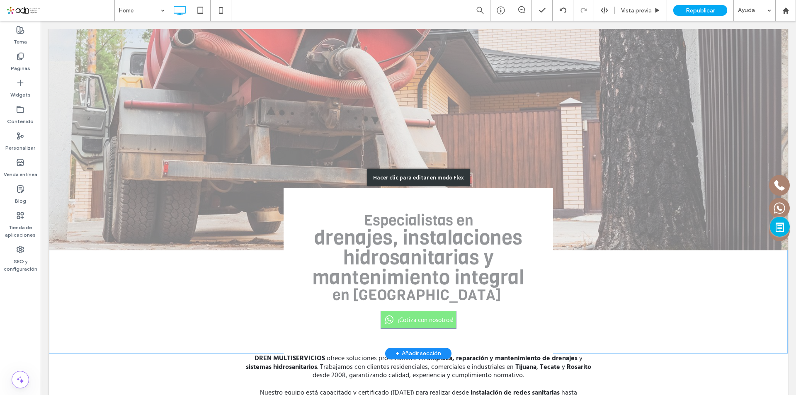
scroll to position [124, 0]
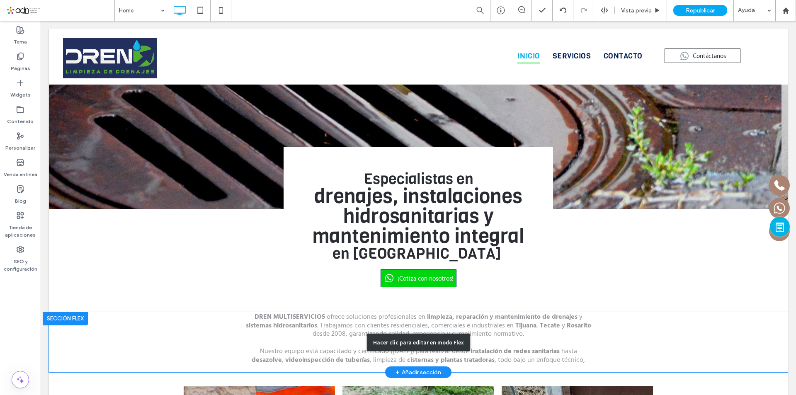
click at [257, 314] on div "Hacer clic para editar en modo Flex" at bounding box center [418, 342] width 739 height 61
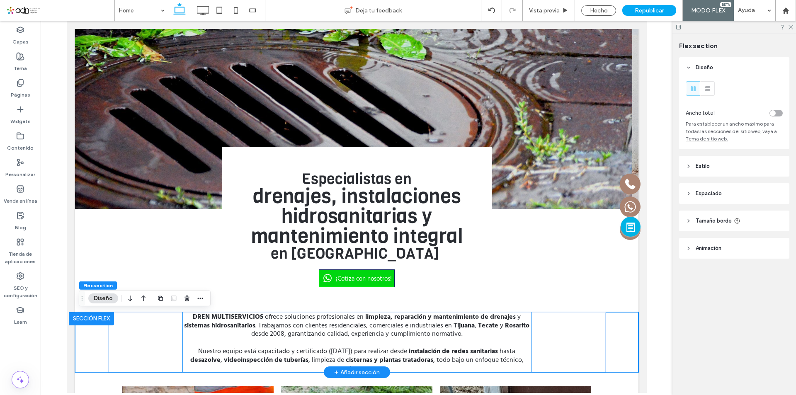
click at [236, 319] on strong "DREN MULTISERVICIOS" at bounding box center [227, 316] width 71 height 10
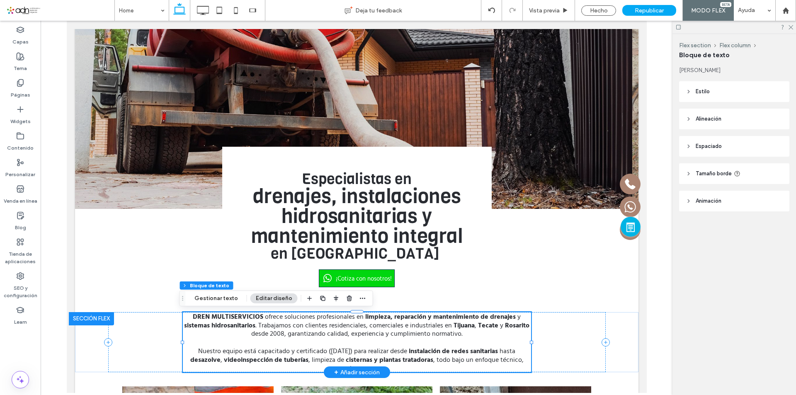
click at [194, 316] on strong "DREN MULTISERVICIOS" at bounding box center [227, 316] width 71 height 10
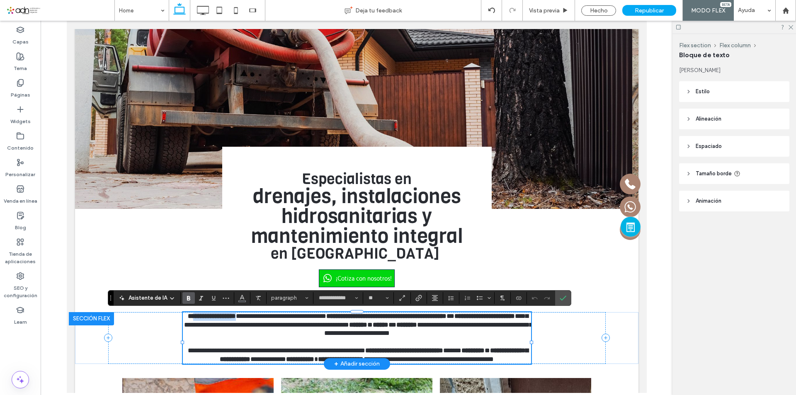
drag, startPoint x: 259, startPoint y: 316, endPoint x: 196, endPoint y: 315, distance: 62.6
click at [197, 314] on strong "**********" at bounding box center [211, 316] width 48 height 6
click at [190, 318] on p "**********" at bounding box center [356, 325] width 348 height 26
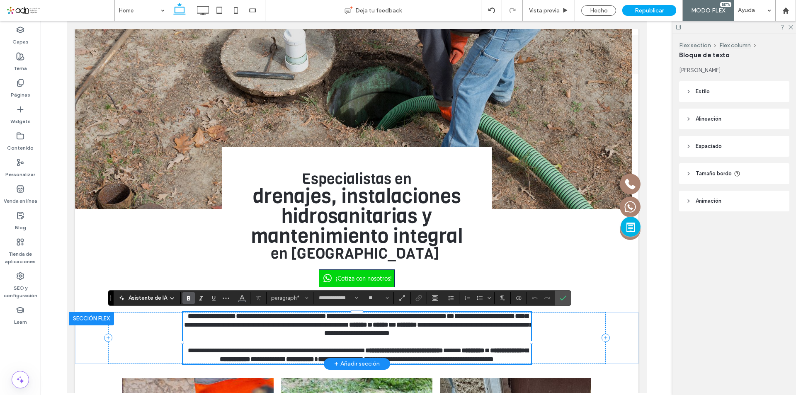
click at [210, 316] on strong "**********" at bounding box center [211, 316] width 48 height 6
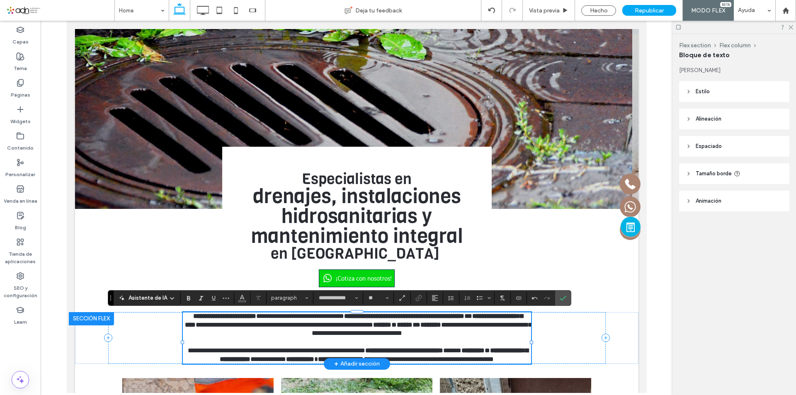
click at [246, 326] on strong "**********" at bounding box center [354, 320] width 338 height 15
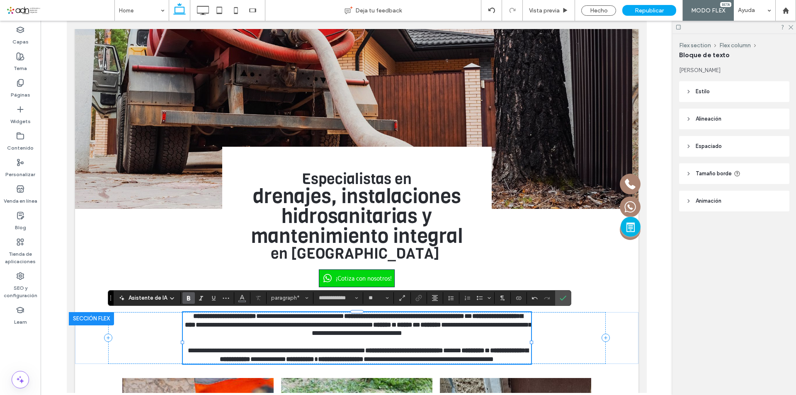
click at [66, 21] on lt-span "*********" at bounding box center [66, 21] width 0 height 0
click at [219, 362] on strong "**********" at bounding box center [373, 355] width 309 height 15
click at [66, 21] on lt-span "*********" at bounding box center [66, 21] width 0 height 0
click at [272, 316] on span "**********" at bounding box center [300, 316] width 88 height 6
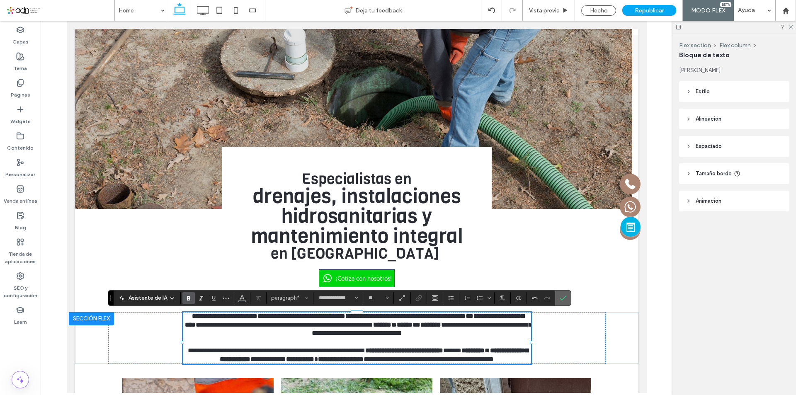
drag, startPoint x: 563, startPoint y: 298, endPoint x: 370, endPoint y: 288, distance: 193.1
click at [563, 298] on use "Confirmar" at bounding box center [563, 298] width 7 height 5
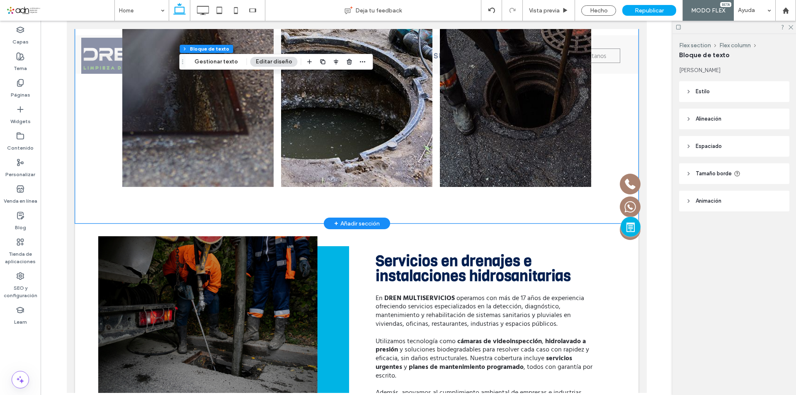
scroll to position [664, 0]
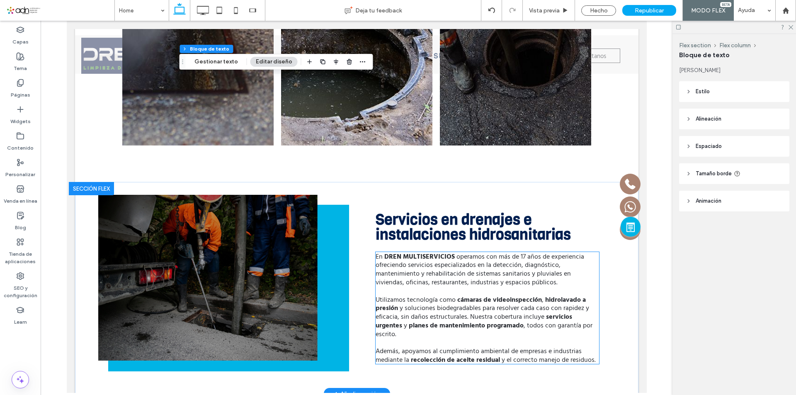
click at [382, 263] on span "operamos con más de 17 años de experiencia ofreciendo servicios especializados …" at bounding box center [479, 269] width 209 height 36
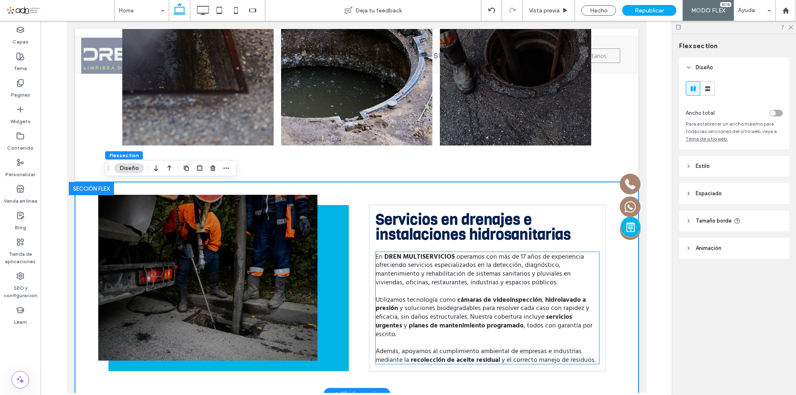
click at [394, 261] on strong "DREN MULTISERVICIOS" at bounding box center [419, 256] width 71 height 10
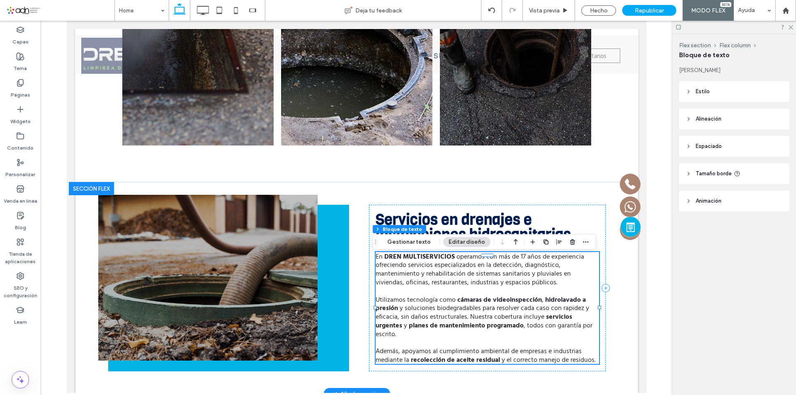
click at [398, 261] on strong "DREN MULTISERVICIOS" at bounding box center [419, 256] width 71 height 10
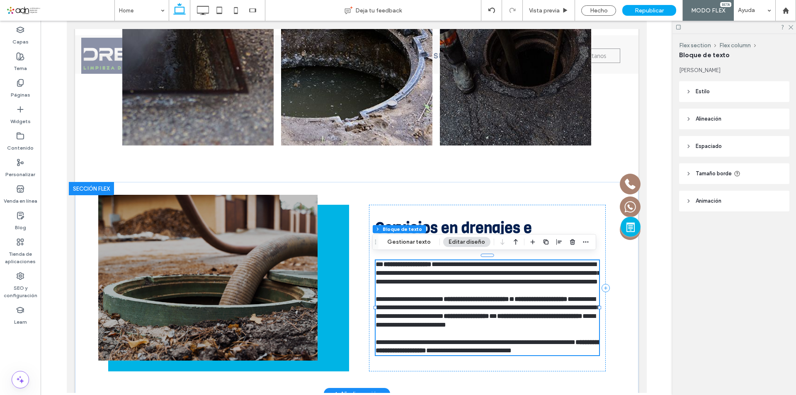
click at [401, 262] on strong "**********" at bounding box center [407, 264] width 48 height 6
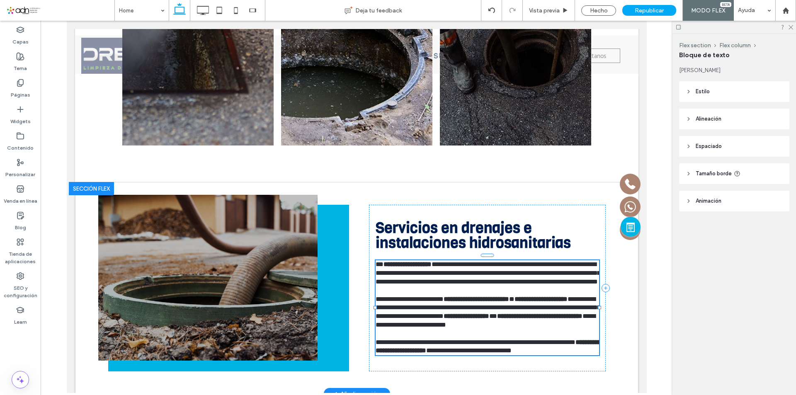
type input "**********"
type input "**"
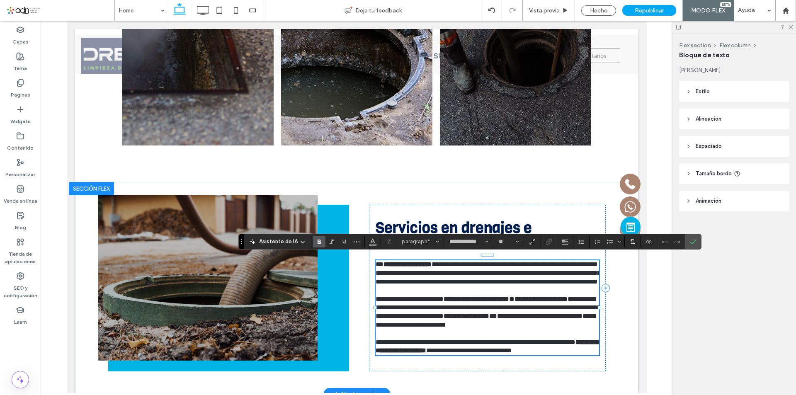
click at [408, 261] on strong "**********" at bounding box center [407, 264] width 48 height 6
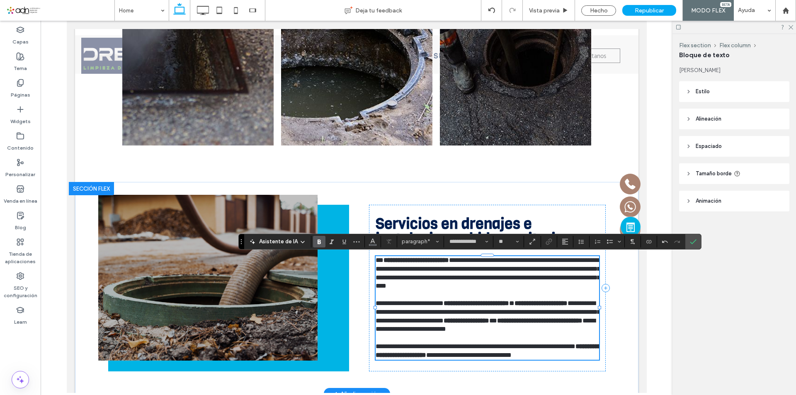
click at [509, 306] on strong "**********" at bounding box center [476, 303] width 66 height 6
click at [66, 21] on lt-span "*********" at bounding box center [66, 21] width 0 height 0
click at [559, 304] on strong "**********" at bounding box center [540, 303] width 53 height 6
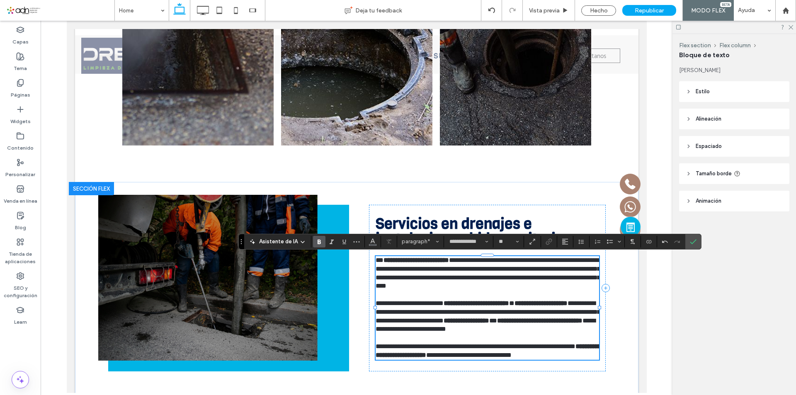
click at [66, 21] on lt-span "*********" at bounding box center [66, 21] width 0 height 0
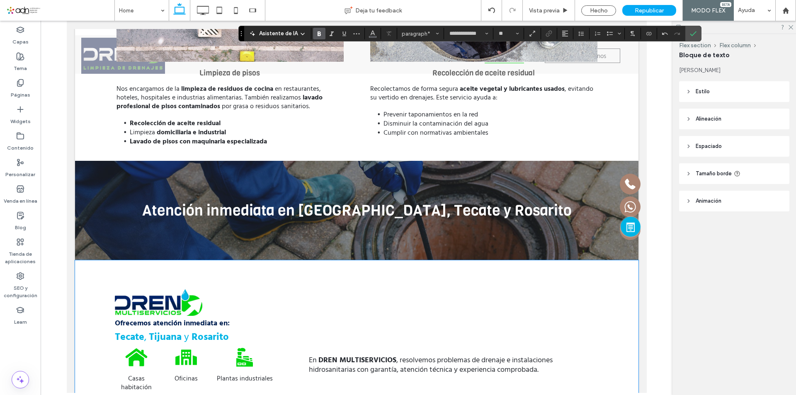
scroll to position [1825, 0]
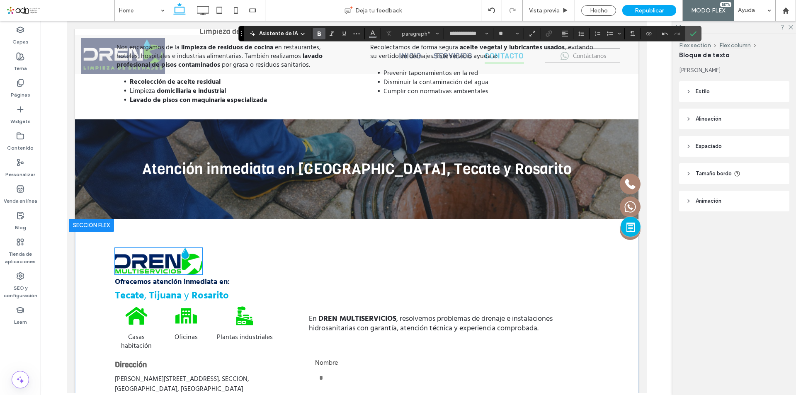
click at [170, 267] on img at bounding box center [158, 261] width 88 height 27
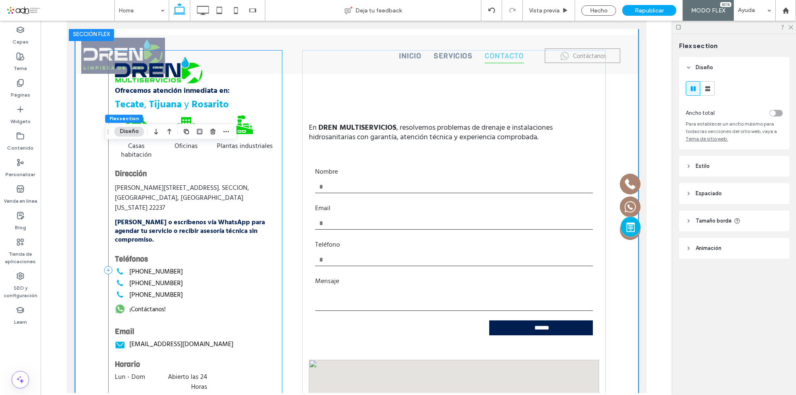
scroll to position [1897, 0]
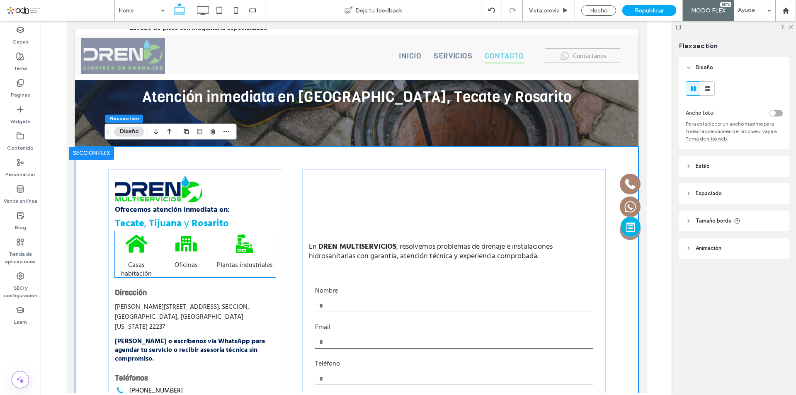
click at [152, 187] on img at bounding box center [158, 189] width 88 height 27
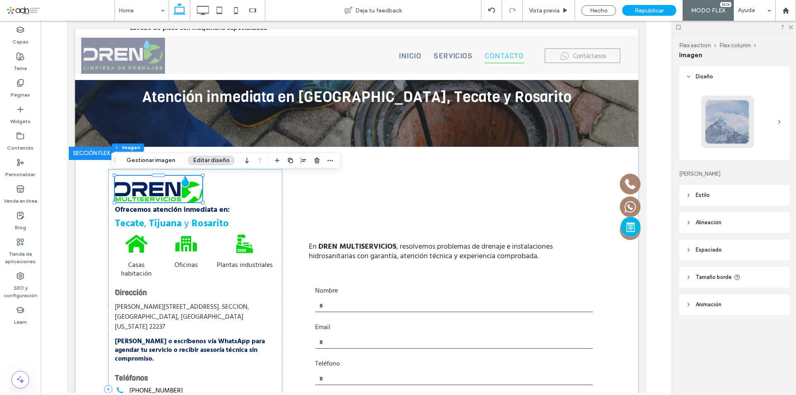
click at [152, 187] on img at bounding box center [158, 189] width 88 height 27
click at [163, 161] on button "Gestionar imagen" at bounding box center [151, 161] width 60 height 10
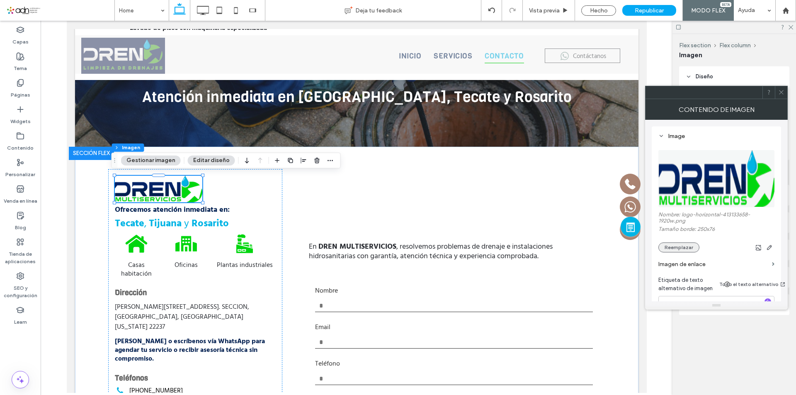
click at [682, 247] on button "Reemplazar" at bounding box center [679, 248] width 41 height 10
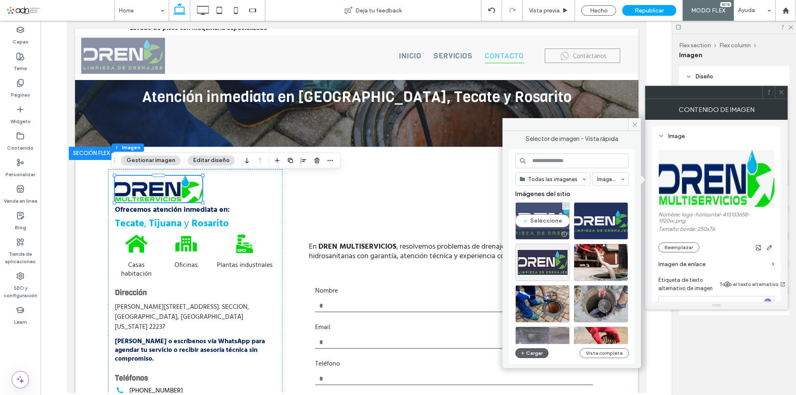
click at [552, 219] on div "Seleccione" at bounding box center [543, 220] width 54 height 37
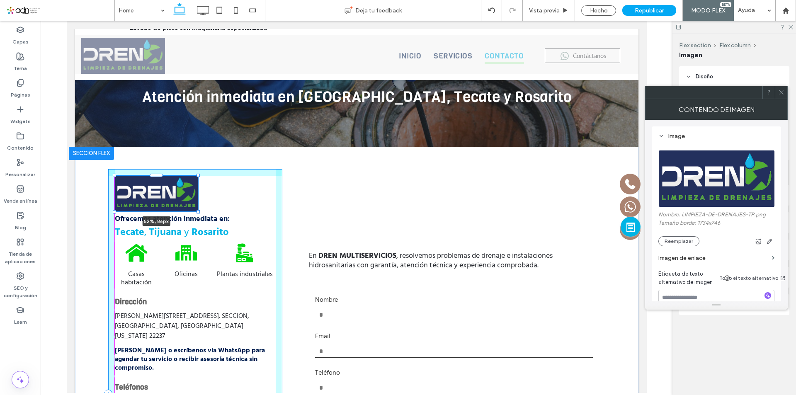
drag, startPoint x: 199, startPoint y: 212, endPoint x: 199, endPoint y: 205, distance: 6.3
click at [199, 205] on div "52% , 86px Ofrecemos atención inmediata en: Tecate , Tijuana y Rosarito Casas h…" at bounding box center [357, 394] width 498 height 495
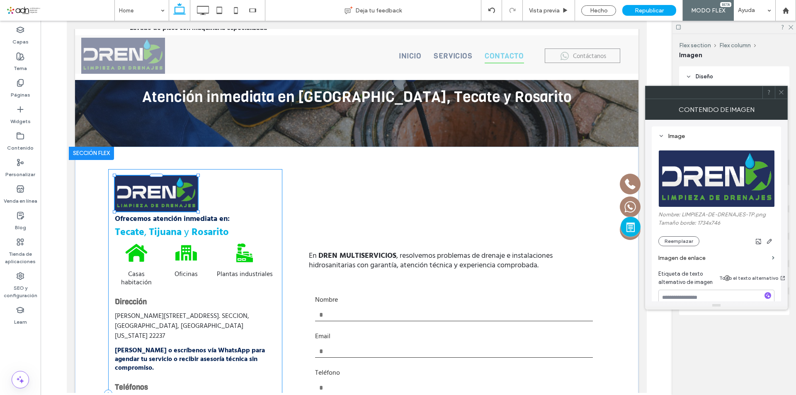
type input "**"
type input "****"
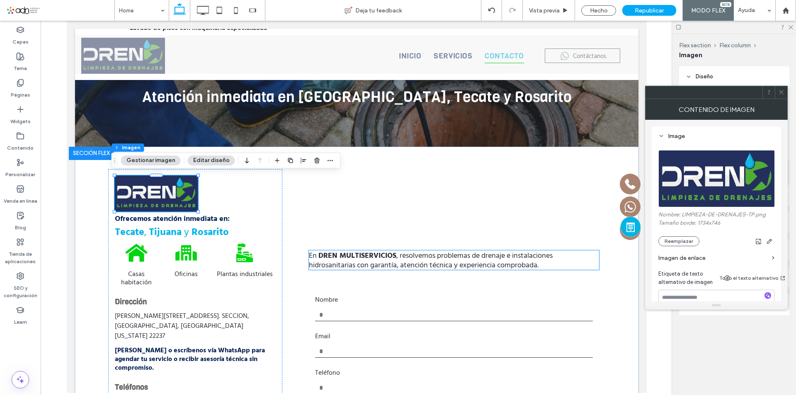
click at [337, 250] on strong "DREN MULTISERVICIOS" at bounding box center [357, 255] width 78 height 11
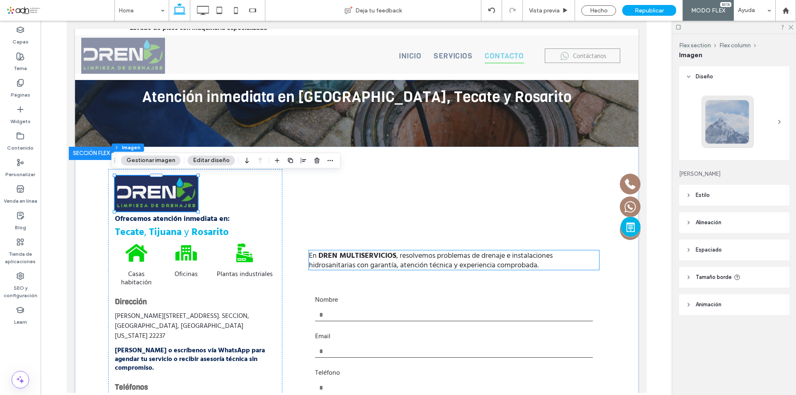
click at [343, 250] on div "En DREN MULTISERVICIOS , resolvemos problemas de drenaje e instalaciones hidros…" at bounding box center [454, 259] width 290 height 19
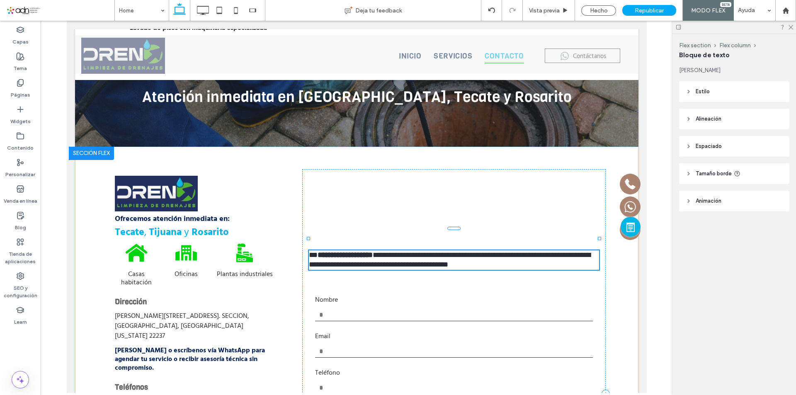
click at [338, 250] on div "**********" at bounding box center [454, 259] width 290 height 19
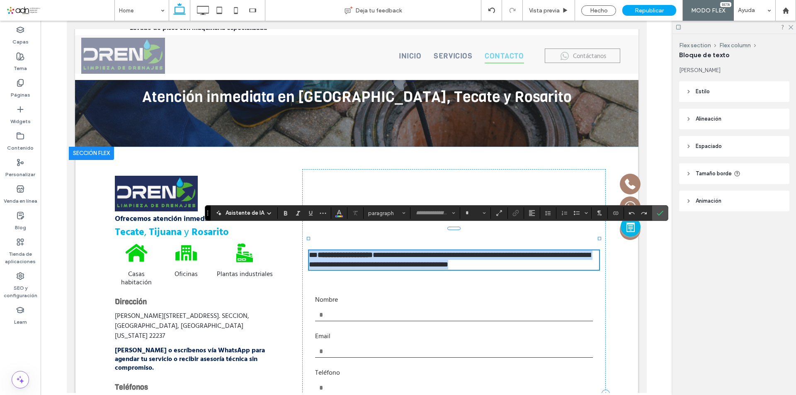
type input "**********"
type input "**"
click at [338, 251] on strong "**********" at bounding box center [344, 254] width 55 height 7
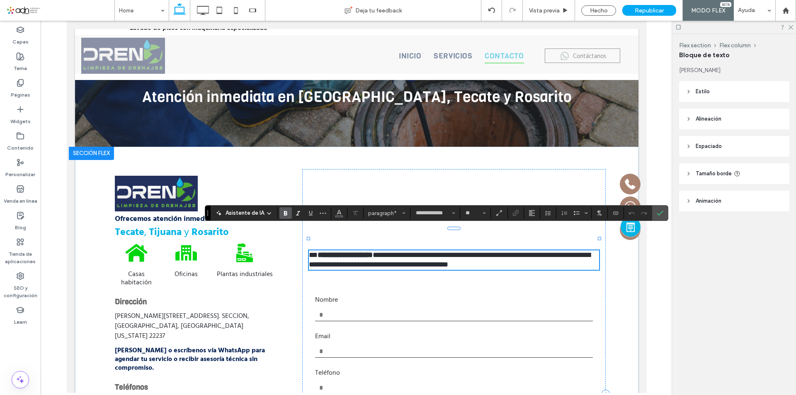
click at [342, 251] on strong "**********" at bounding box center [344, 254] width 55 height 7
paste div
type input "**"
click at [654, 216] on label "Confirmar" at bounding box center [660, 213] width 12 height 15
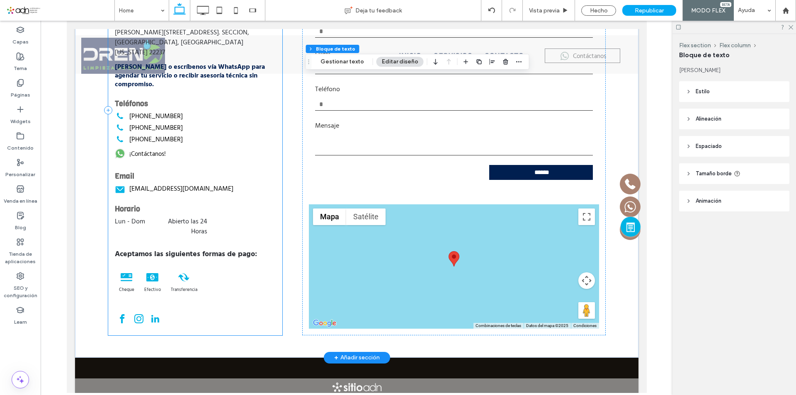
scroll to position [2140, 0]
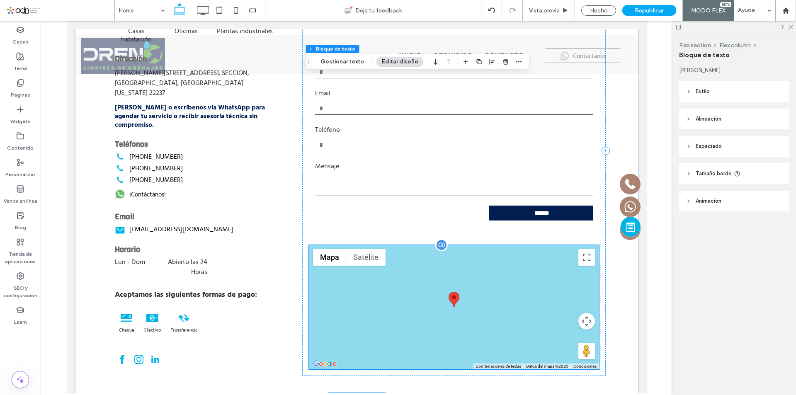
click at [443, 275] on div at bounding box center [454, 307] width 290 height 124
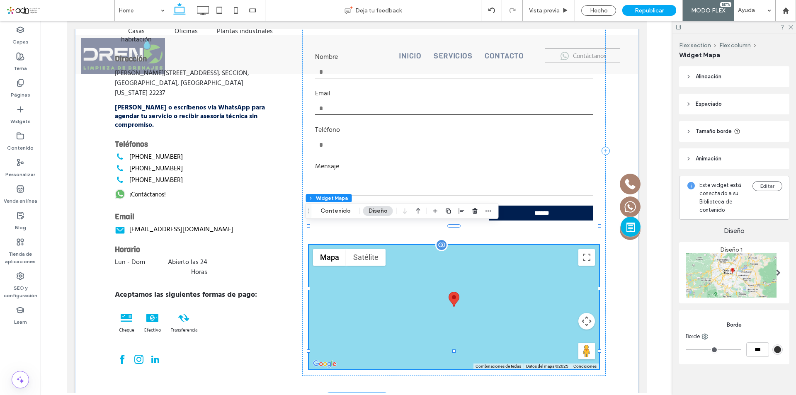
click at [443, 275] on div at bounding box center [454, 307] width 290 height 124
click at [333, 209] on button "Contenido" at bounding box center [335, 211] width 41 height 10
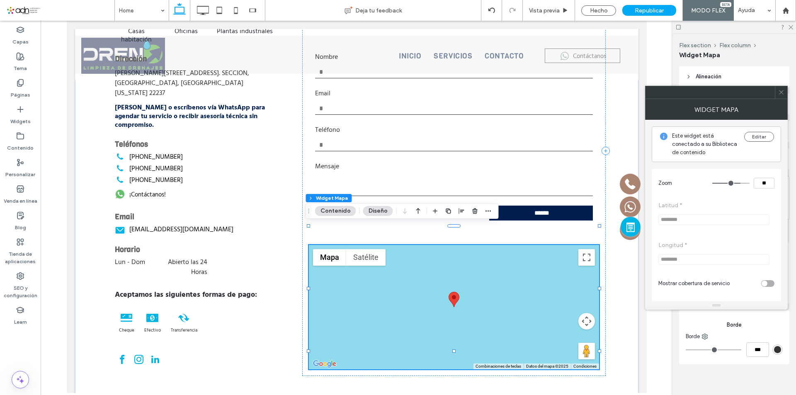
drag, startPoint x: 783, startPoint y: 94, endPoint x: 336, endPoint y: 199, distance: 459.6
click at [783, 94] on use at bounding box center [781, 92] width 4 height 4
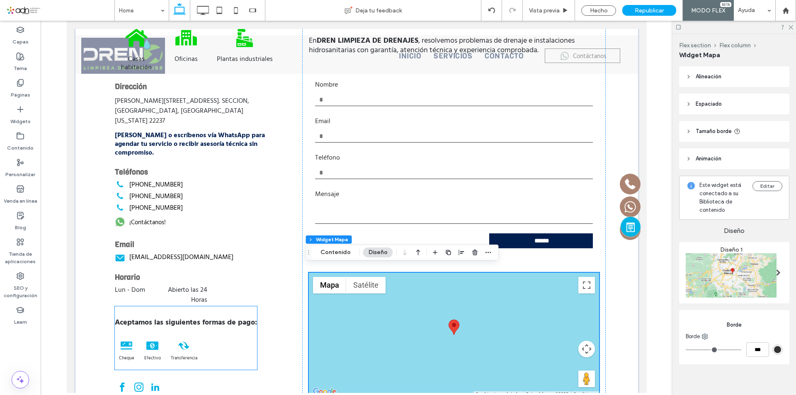
scroll to position [2099, 0]
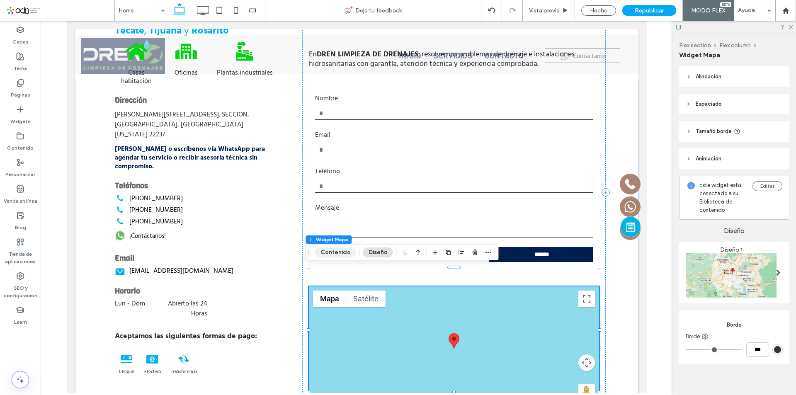
click at [344, 254] on button "Contenido" at bounding box center [335, 253] width 41 height 10
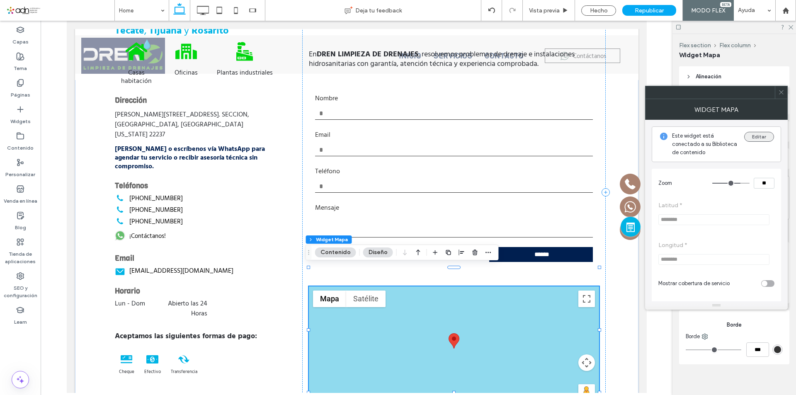
click at [756, 135] on button "Editar" at bounding box center [759, 137] width 30 height 10
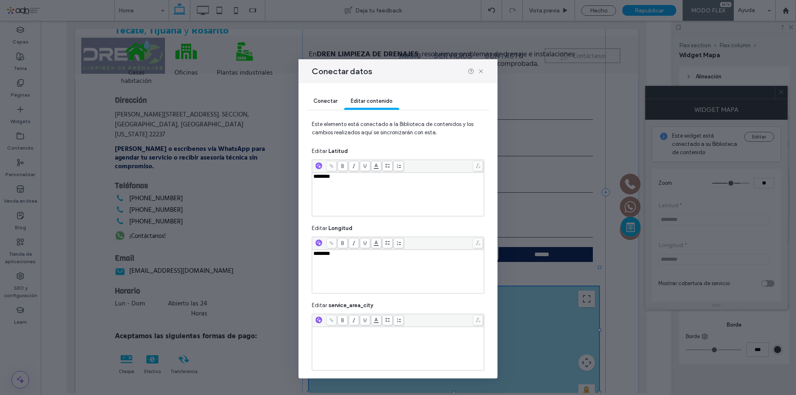
click at [360, 182] on div "********" at bounding box center [399, 194] width 170 height 41
click at [358, 180] on div "********" at bounding box center [399, 194] width 170 height 41
click at [352, 179] on div "********" at bounding box center [399, 177] width 170 height 6
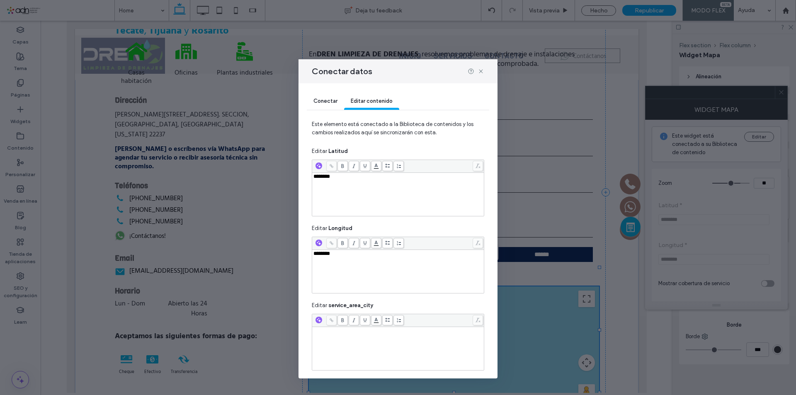
click at [352, 179] on div "********" at bounding box center [399, 177] width 170 height 6
drag, startPoint x: 363, startPoint y: 177, endPoint x: 434, endPoint y: 178, distance: 70.9
click at [434, 178] on div "**********" at bounding box center [399, 177] width 170 height 6
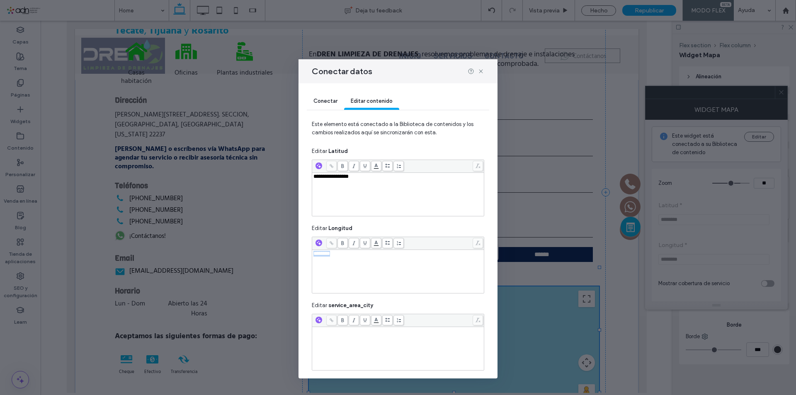
drag, startPoint x: 346, startPoint y: 257, endPoint x: 294, endPoint y: 257, distance: 52.7
click at [294, 257] on div "**********" at bounding box center [398, 197] width 796 height 395
click at [316, 255] on span "**********" at bounding box center [336, 253] width 44 height 5
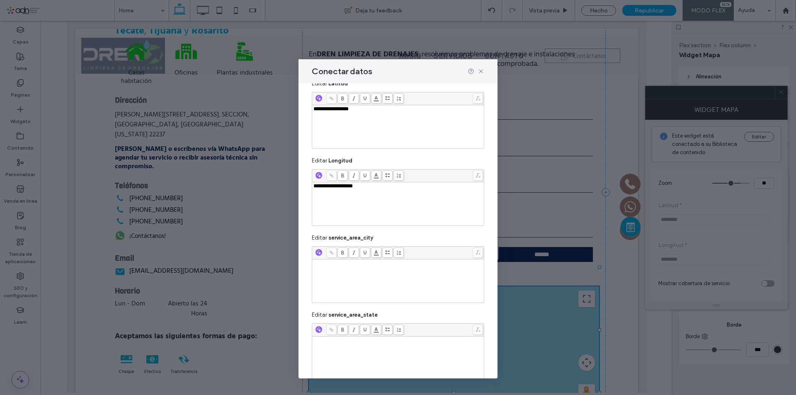
scroll to position [107, 0]
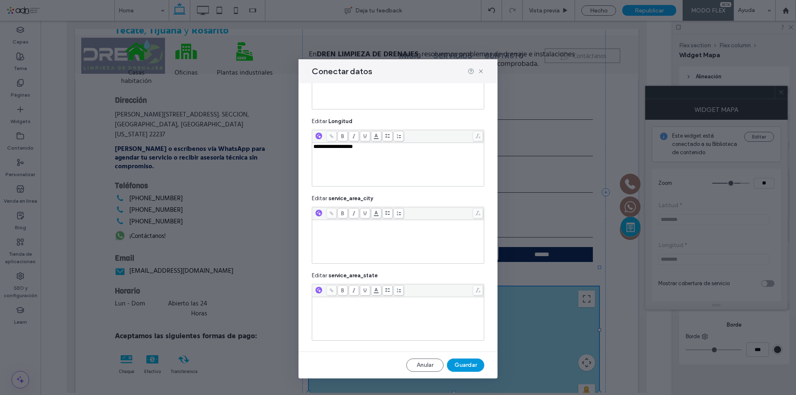
click at [468, 363] on button "Guardar" at bounding box center [465, 365] width 37 height 13
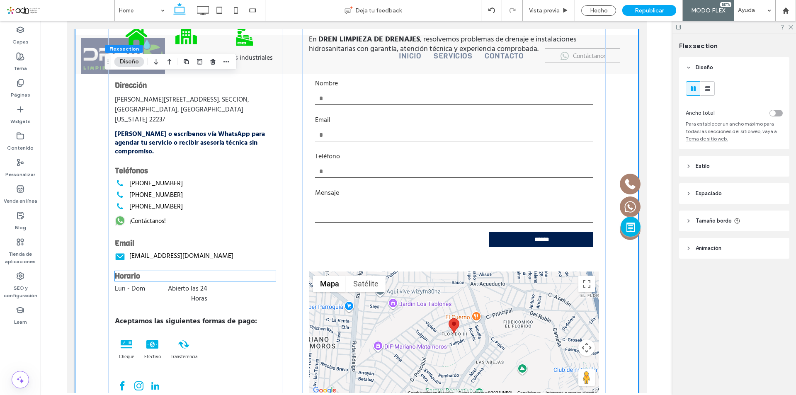
scroll to position [2072, 0]
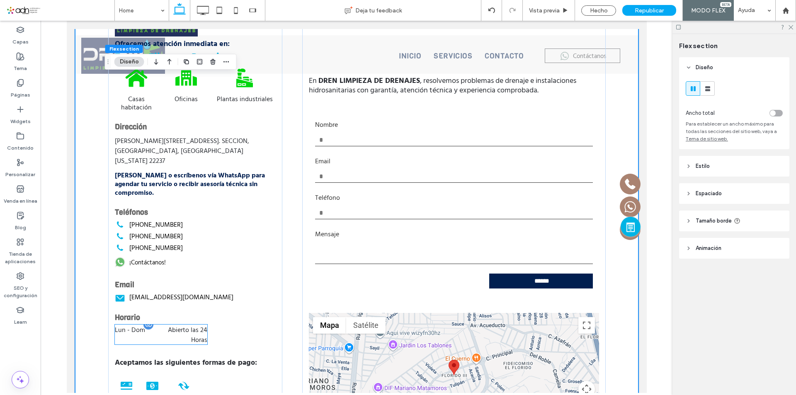
click at [199, 325] on dd "Abierto las 24 Horas" at bounding box center [179, 335] width 55 height 20
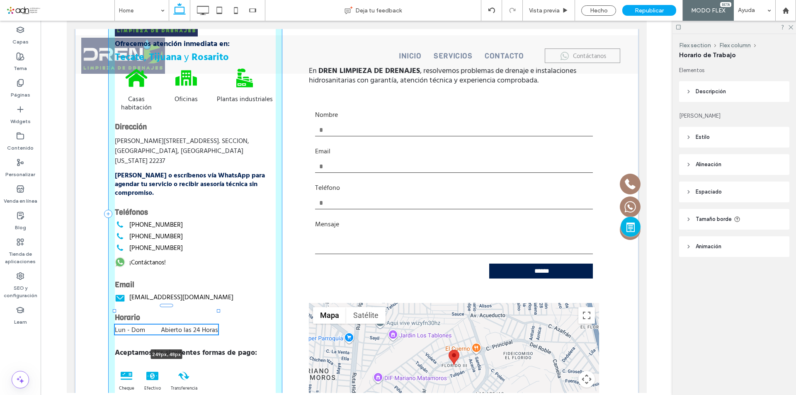
drag, startPoint x: 205, startPoint y: 314, endPoint x: 216, endPoint y: 315, distance: 10.9
click at [216, 315] on div "Ofrecemos atención inmediata en: Tecate , Tijuana y Rosarito Casas habitación O…" at bounding box center [357, 214] width 498 height 485
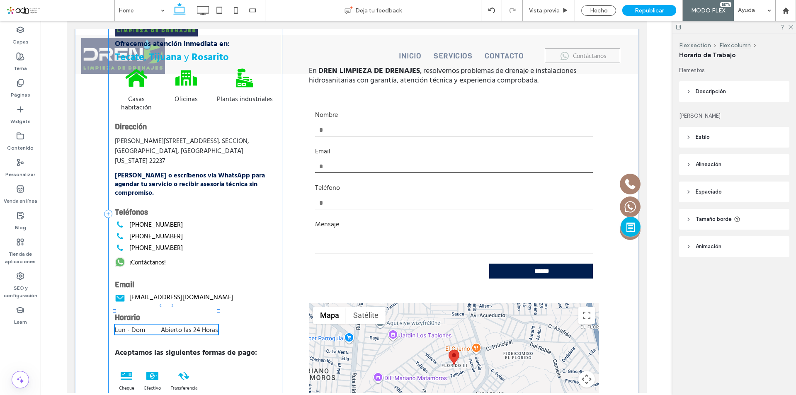
type input "***"
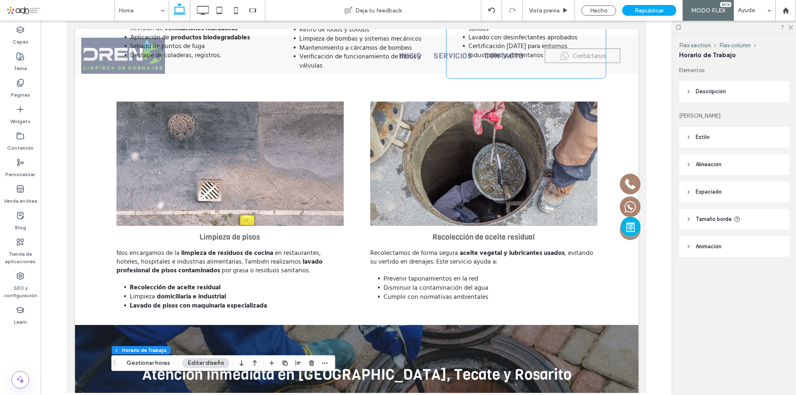
scroll to position [1616, 0]
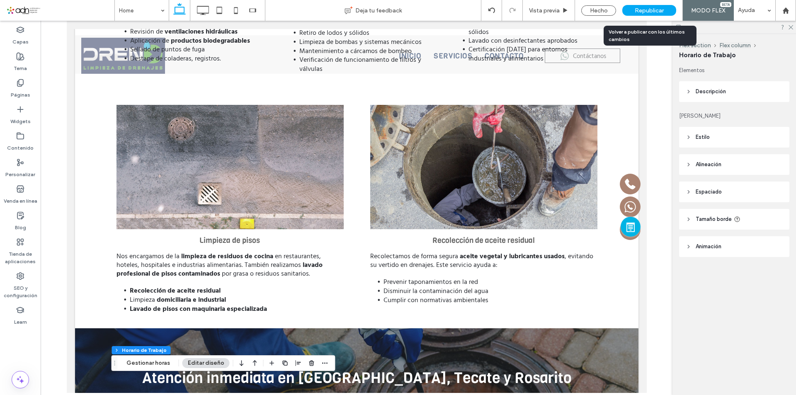
click at [650, 7] on span "Republicar" at bounding box center [649, 10] width 29 height 7
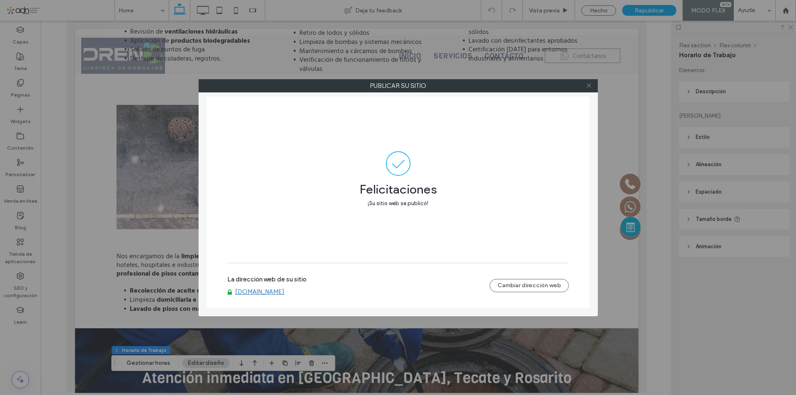
click at [589, 83] on icon at bounding box center [589, 86] width 6 height 6
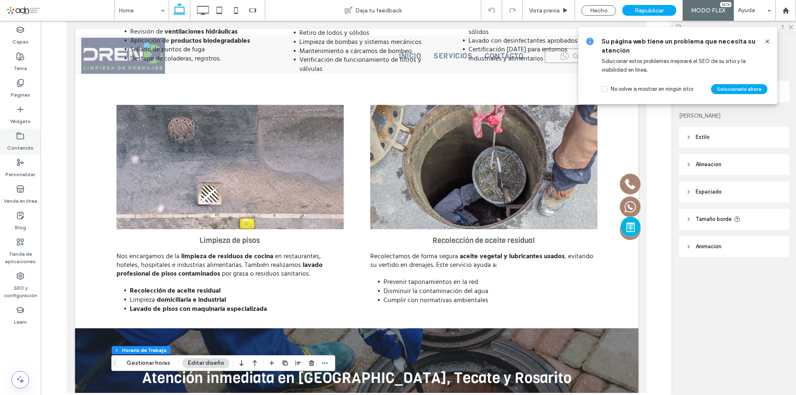
click at [18, 142] on label "Contenido" at bounding box center [20, 146] width 27 height 12
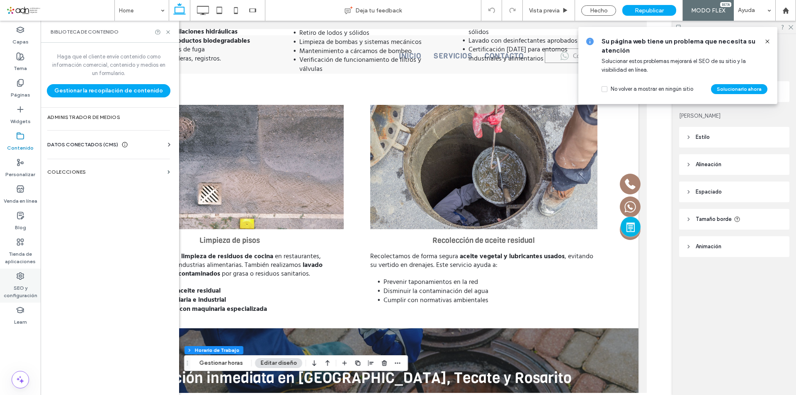
click at [24, 289] on label "SEO y configuración" at bounding box center [20, 289] width 41 height 19
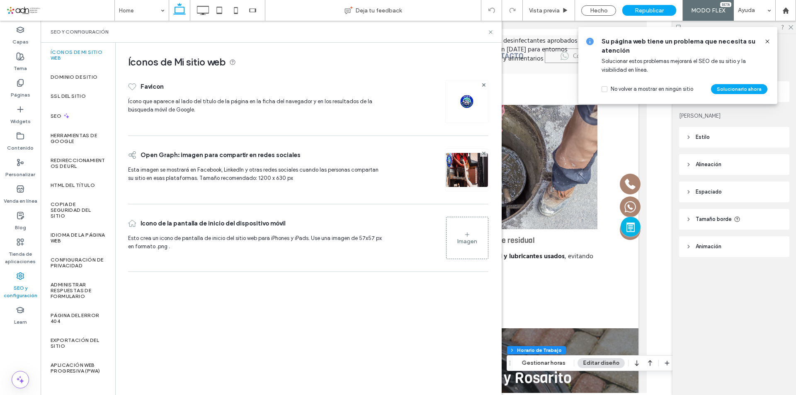
click at [470, 99] on img at bounding box center [466, 101] width 13 height 13
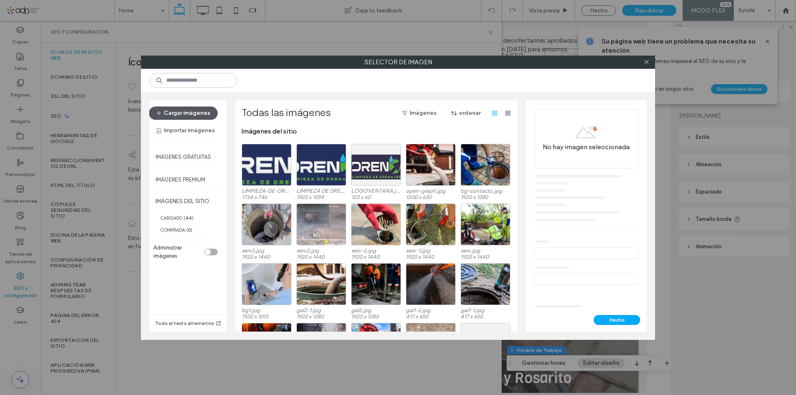
click at [195, 112] on button "Cargar imágenes" at bounding box center [183, 113] width 69 height 13
click at [308, 165] on div "Seleccione" at bounding box center [322, 165] width 50 height 42
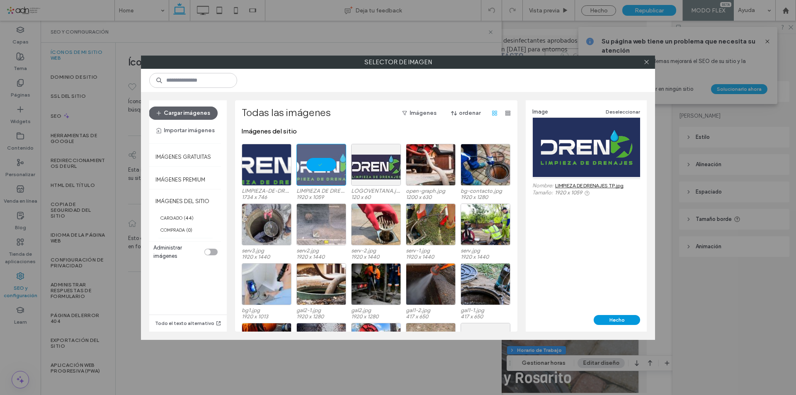
click at [607, 321] on button "Hecho" at bounding box center [617, 320] width 46 height 10
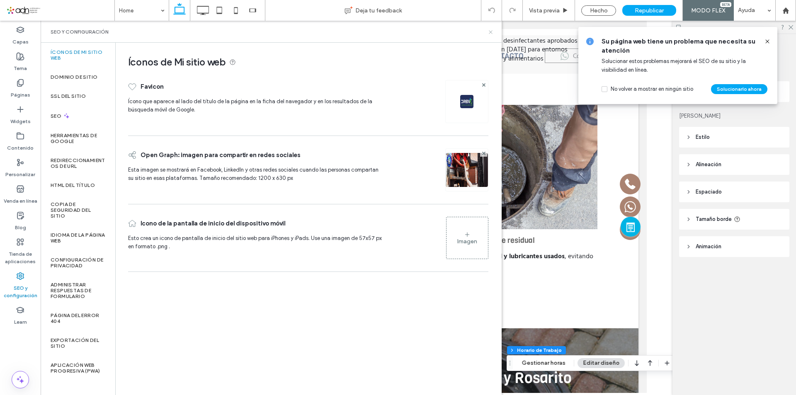
click at [491, 30] on icon at bounding box center [491, 32] width 6 height 6
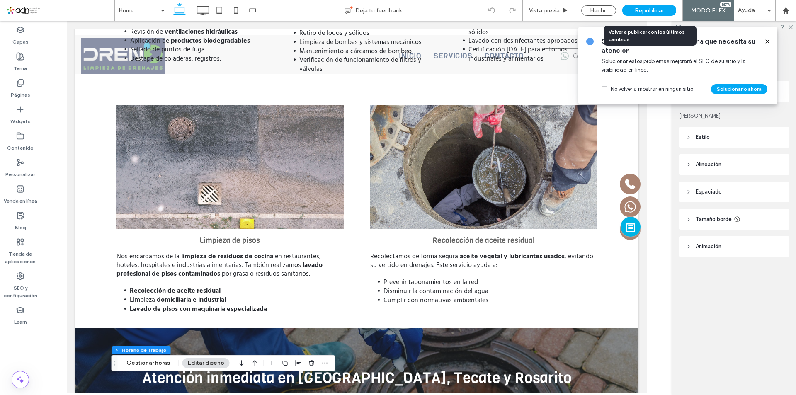
click at [661, 10] on span "Republicar" at bounding box center [649, 10] width 29 height 7
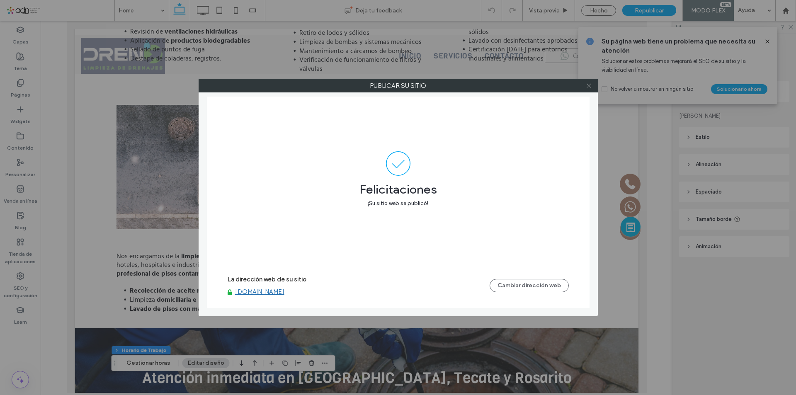
click at [590, 85] on icon at bounding box center [589, 86] width 6 height 6
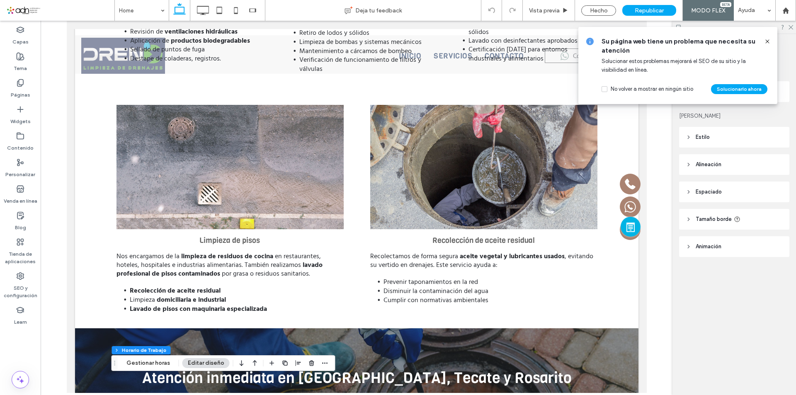
click at [767, 44] on icon at bounding box center [767, 41] width 7 height 7
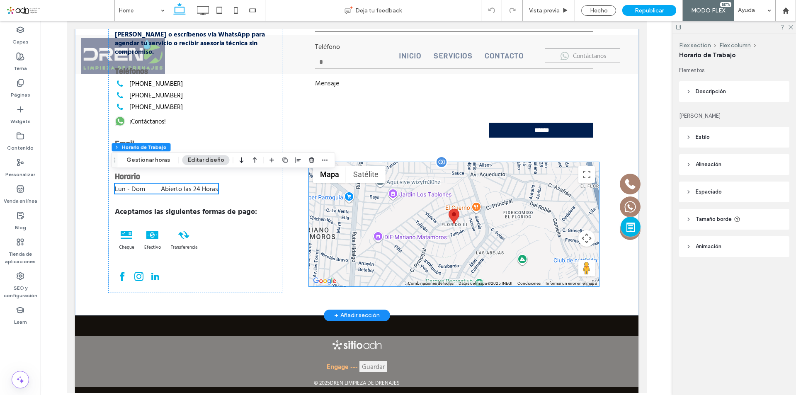
scroll to position [2172, 0]
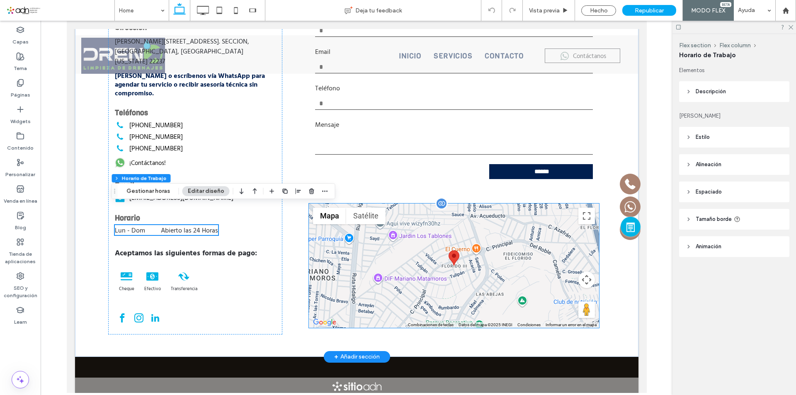
click at [450, 265] on div at bounding box center [454, 266] width 290 height 124
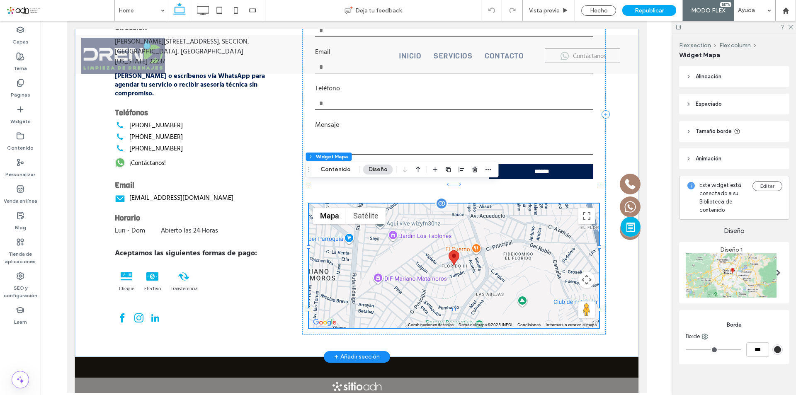
click at [447, 264] on div at bounding box center [454, 266] width 290 height 124
click at [341, 168] on button "Contenido" at bounding box center [335, 170] width 41 height 10
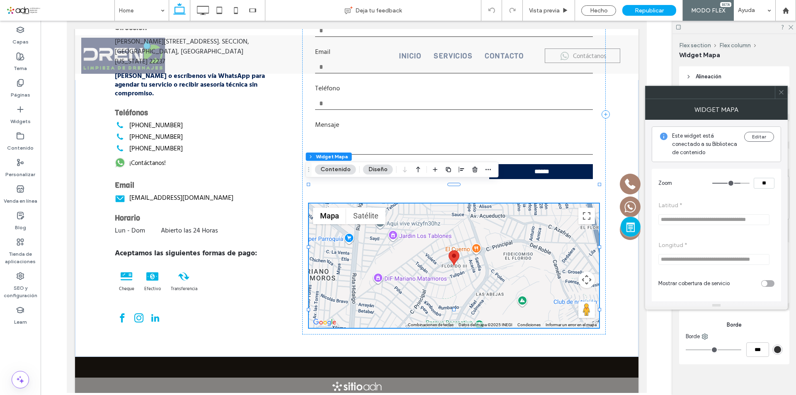
click at [769, 183] on input "**" at bounding box center [764, 183] width 21 height 11
type input "**"
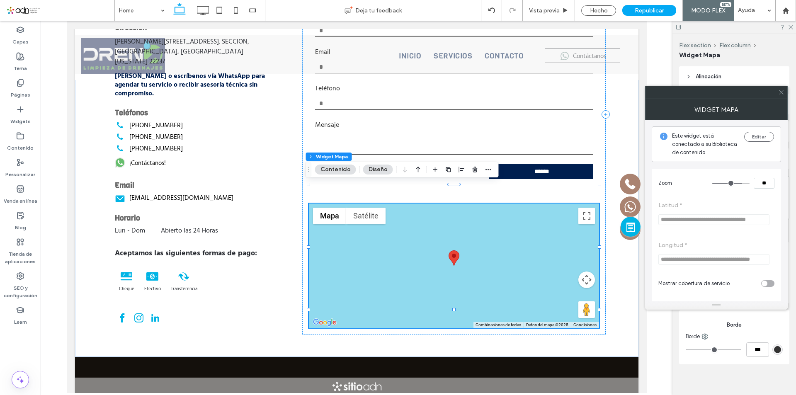
click at [783, 93] on icon at bounding box center [781, 92] width 6 height 6
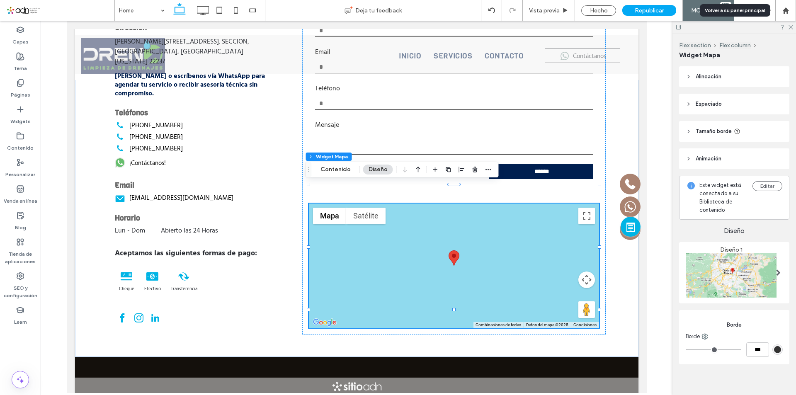
click at [787, 11] on use at bounding box center [786, 10] width 6 height 6
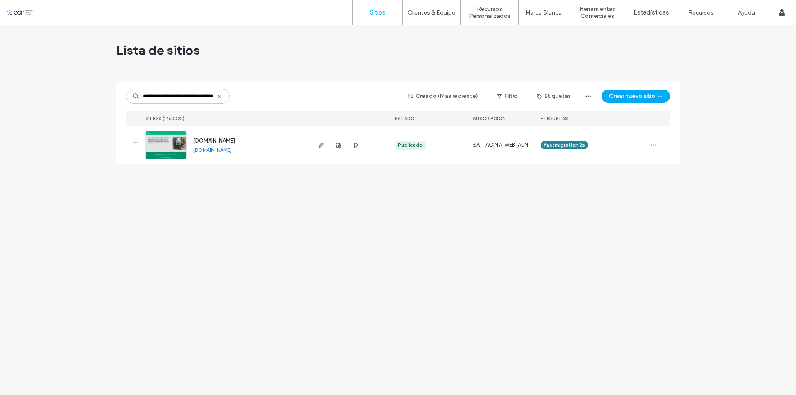
click at [177, 151] on img at bounding box center [166, 159] width 41 height 56
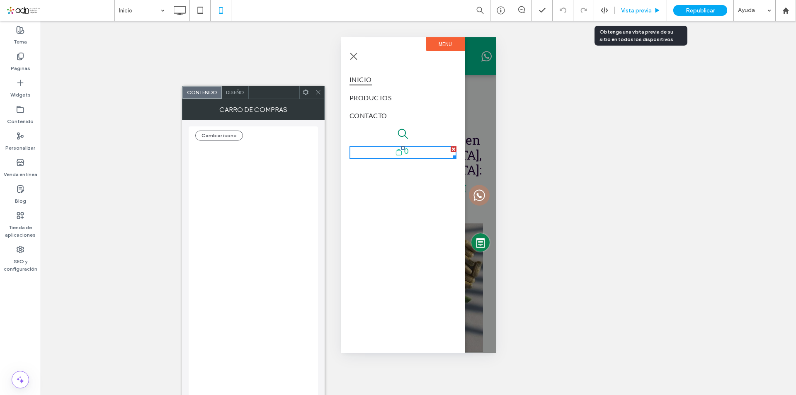
click at [638, 12] on span "Vista previa" at bounding box center [636, 10] width 31 height 7
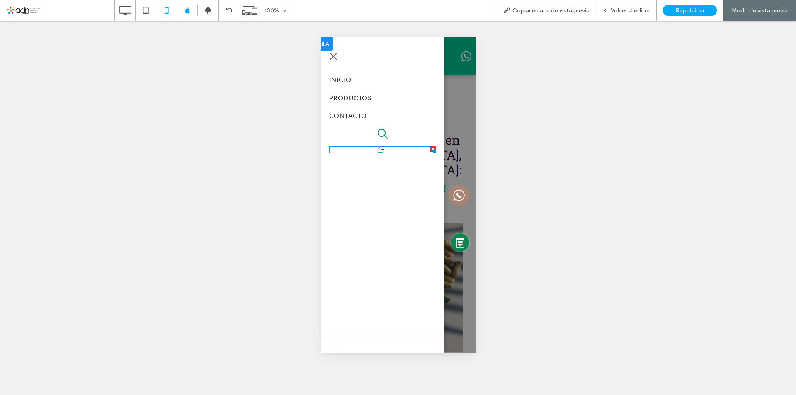
click at [389, 151] on div at bounding box center [382, 149] width 107 height 7
click at [381, 151] on icon at bounding box center [380, 149] width 7 height 7
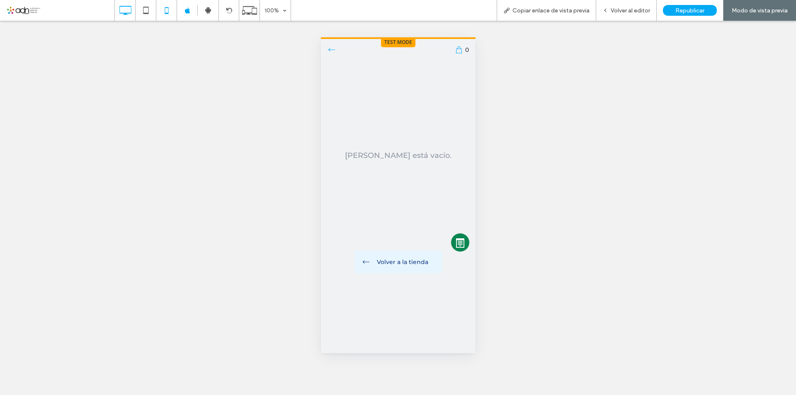
click at [123, 8] on icon at bounding box center [125, 10] width 17 height 17
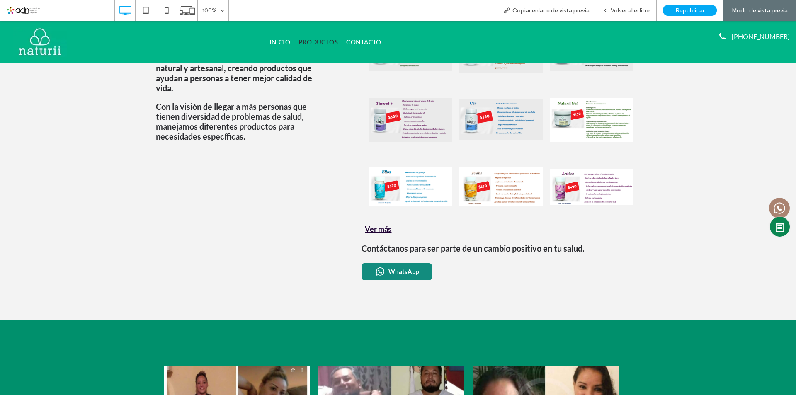
scroll to position [1908, 0]
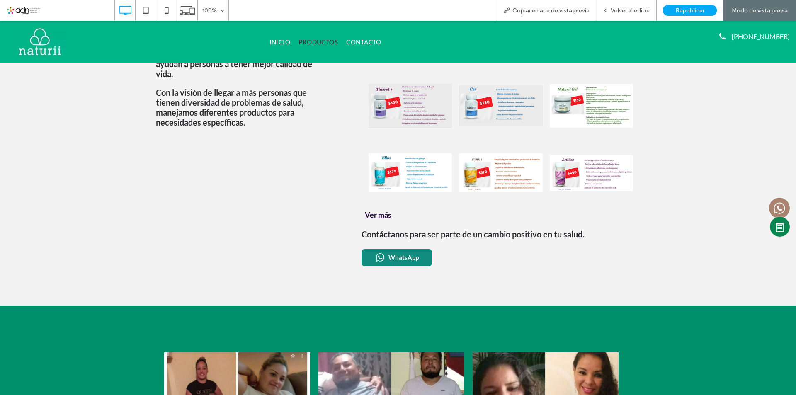
click at [384, 210] on div "Ver más" at bounding box center [501, 214] width 279 height 9
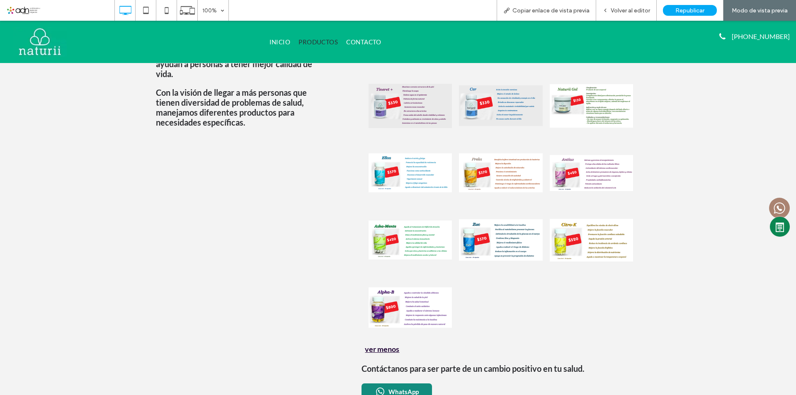
click at [415, 275] on link at bounding box center [410, 307] width 88 height 64
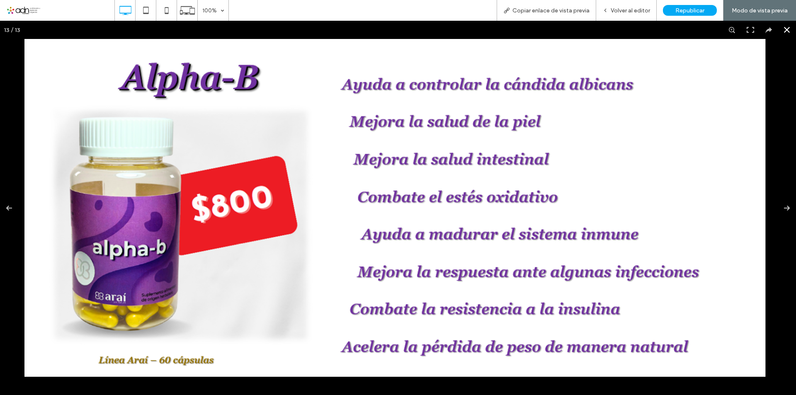
click at [782, 31] on button at bounding box center [787, 30] width 18 height 18
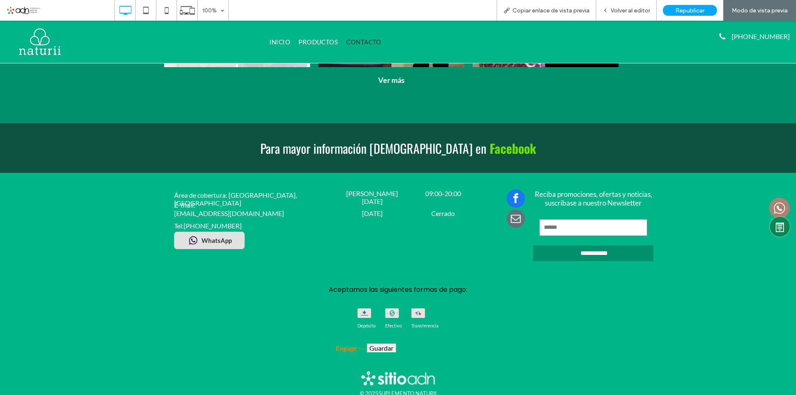
scroll to position [6, 0]
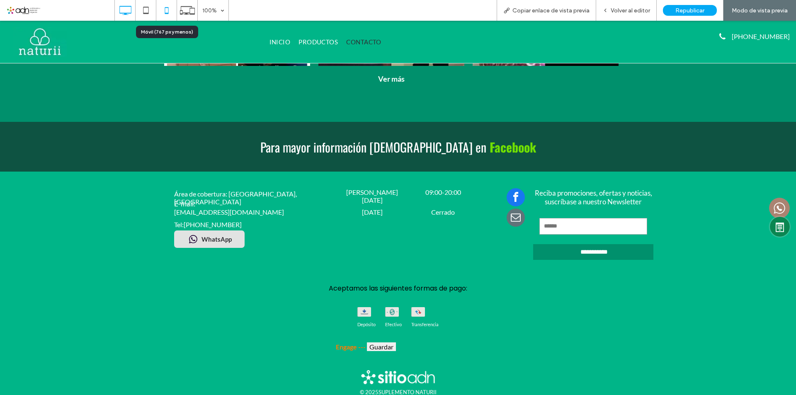
click at [168, 10] on icon at bounding box center [166, 10] width 17 height 17
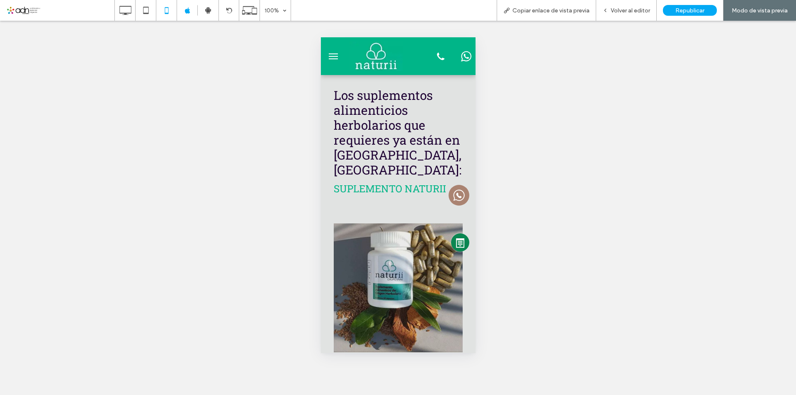
scroll to position [0, 0]
click at [337, 53] on span "menu" at bounding box center [332, 53] width 9 height 1
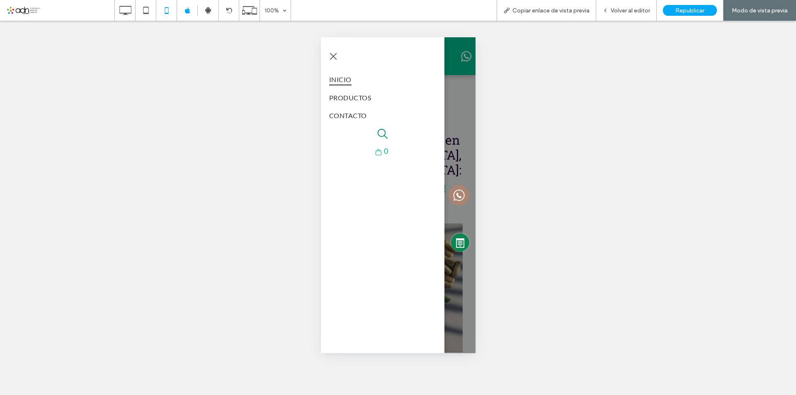
click at [380, 154] on icon at bounding box center [378, 152] width 7 height 7
click at [627, 10] on span "Volver al editor" at bounding box center [630, 10] width 39 height 7
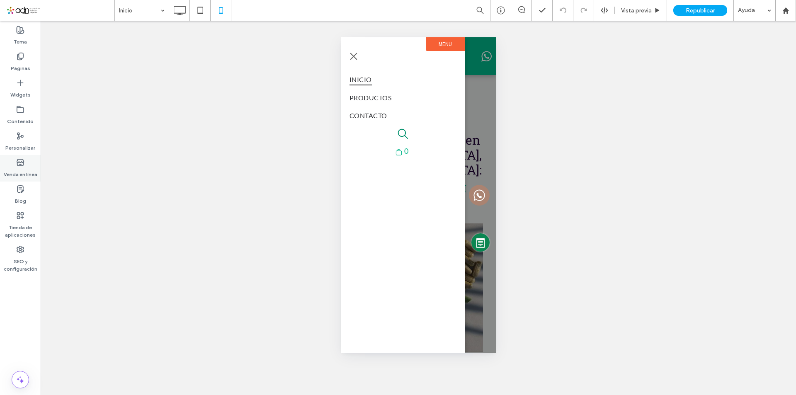
click at [12, 172] on label "Venda en línea" at bounding box center [21, 173] width 34 height 12
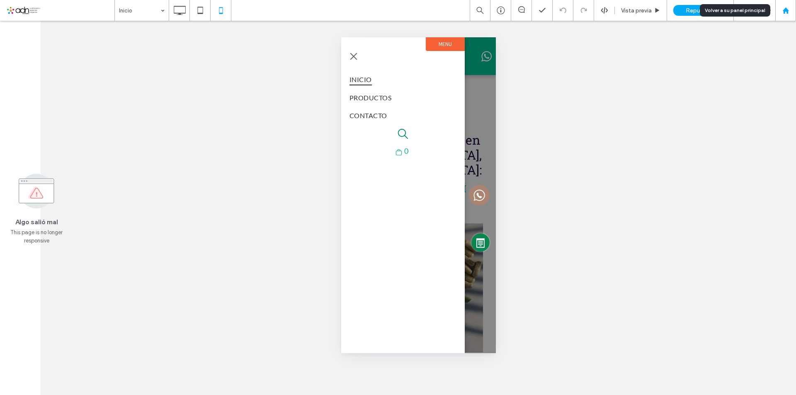
click at [789, 8] on icon at bounding box center [786, 10] width 7 height 7
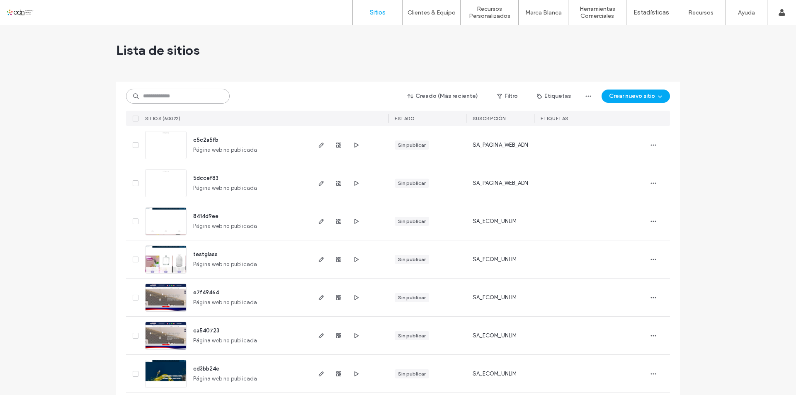
click at [150, 91] on input at bounding box center [178, 96] width 104 height 15
paste input "**********"
type input "**********"
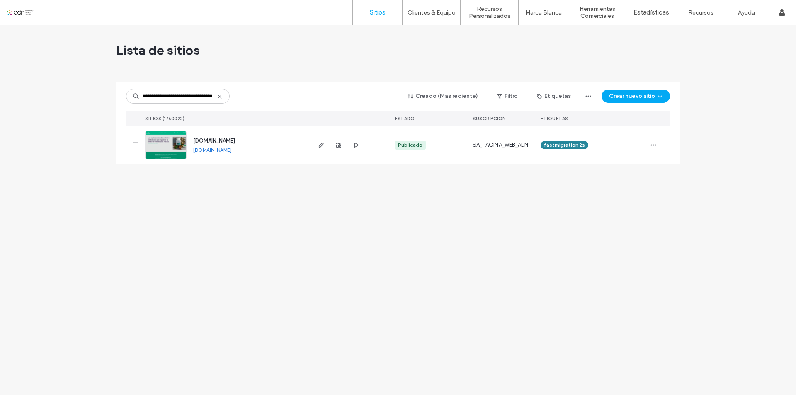
click at [170, 146] on img at bounding box center [166, 159] width 41 height 56
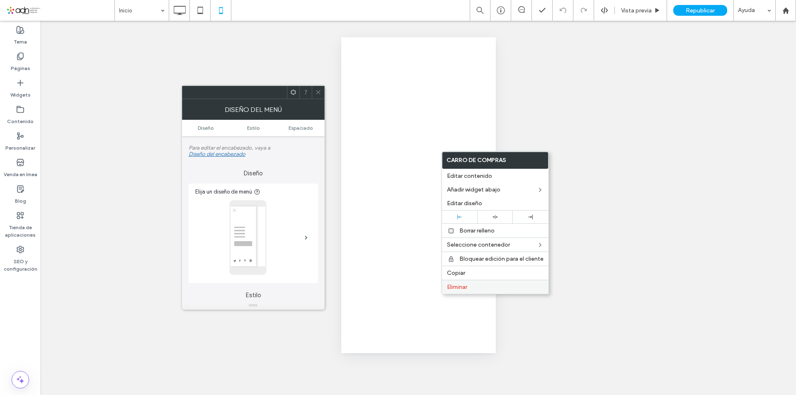
click at [461, 288] on span "Eliminar" at bounding box center [457, 287] width 20 height 7
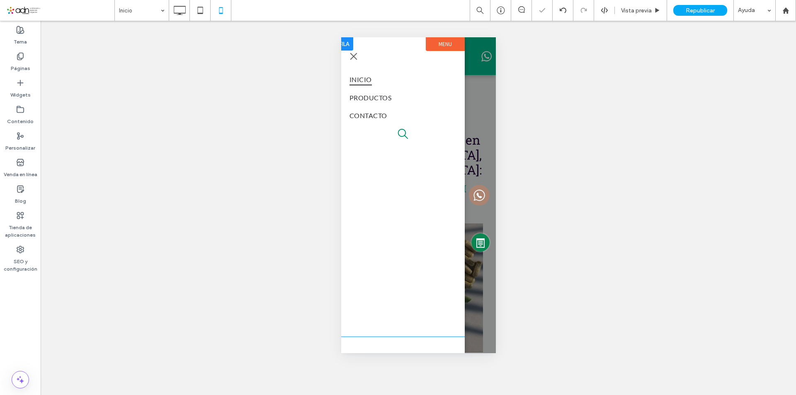
click at [401, 134] on icon "search" at bounding box center [402, 134] width 11 height 11
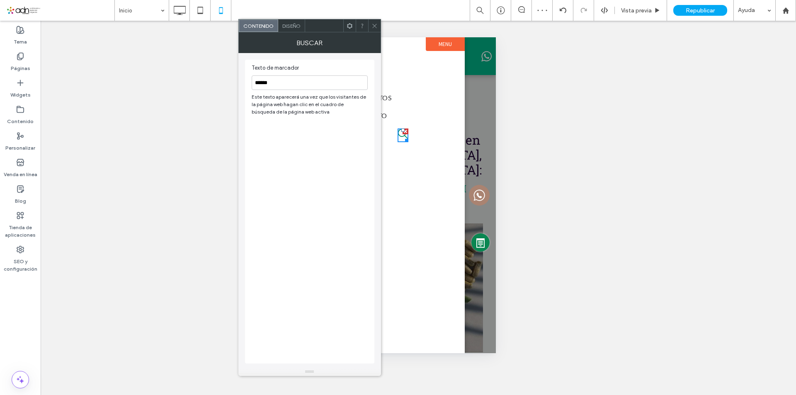
click at [375, 28] on icon at bounding box center [375, 26] width 6 height 6
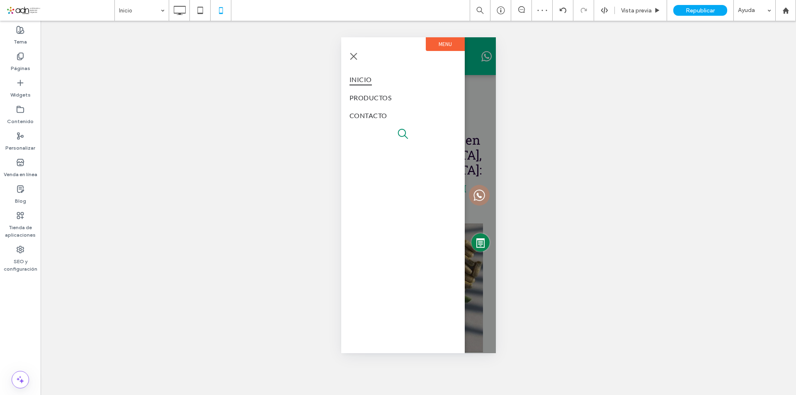
click at [353, 56] on span "menu" at bounding box center [353, 56] width 7 height 7
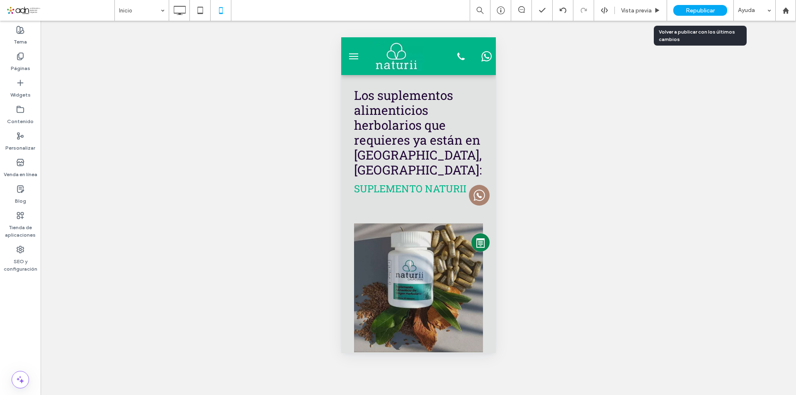
click at [707, 12] on span "Republicar" at bounding box center [700, 10] width 29 height 7
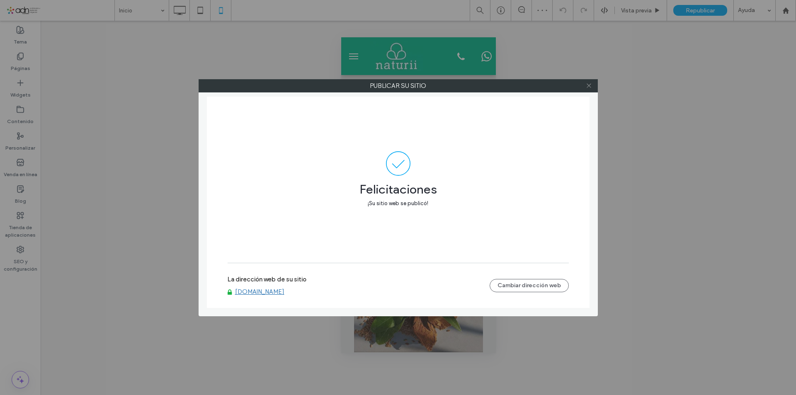
click at [588, 85] on icon at bounding box center [589, 86] width 6 height 6
